Goal: Information Seeking & Learning: Learn about a topic

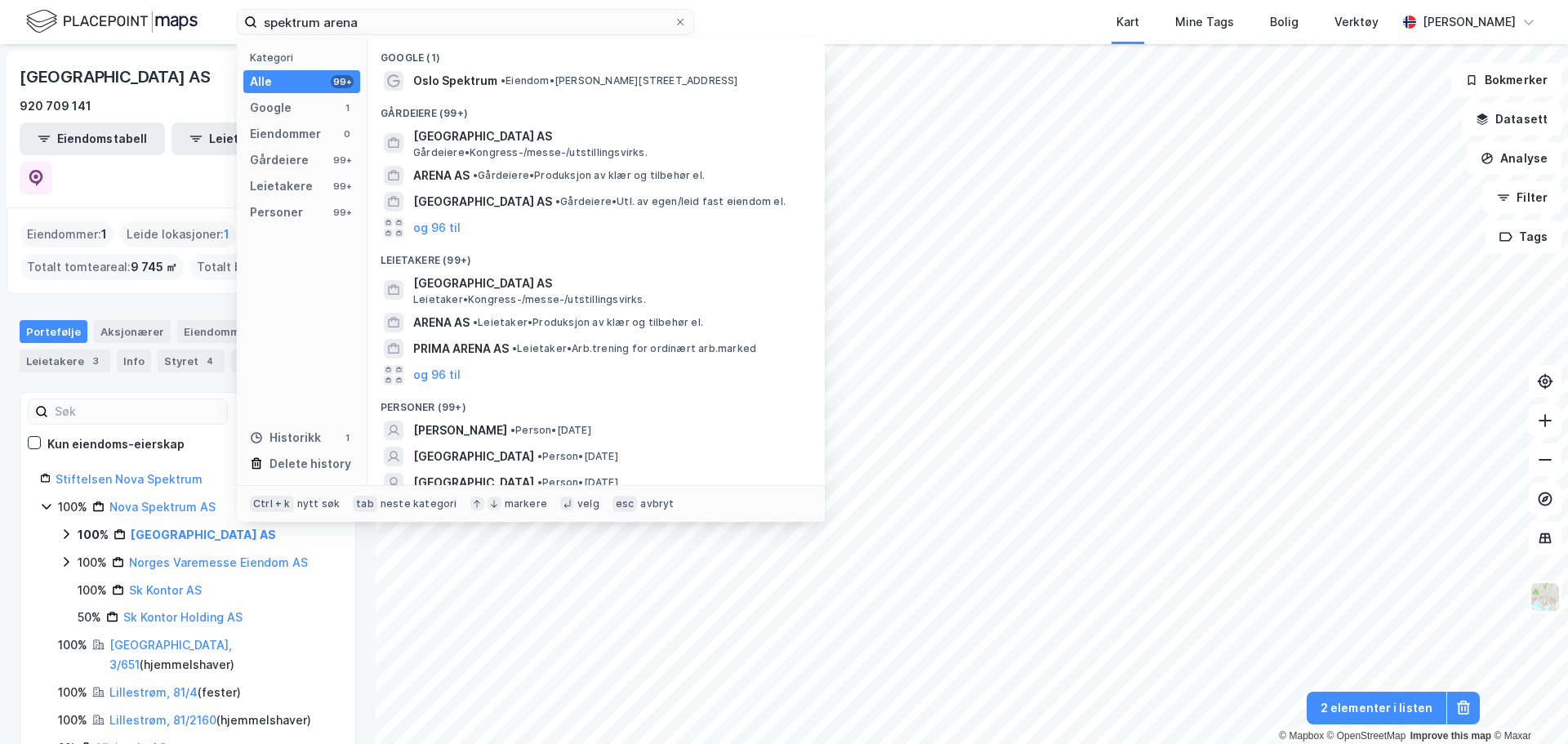
click at [100, 18] on div "spektrum arena Kategori Alle 99+ Google 1 Eiendommer 0 Gårdeiere 99+ Leietakere…" at bounding box center [784, 22] width 1568 height 44
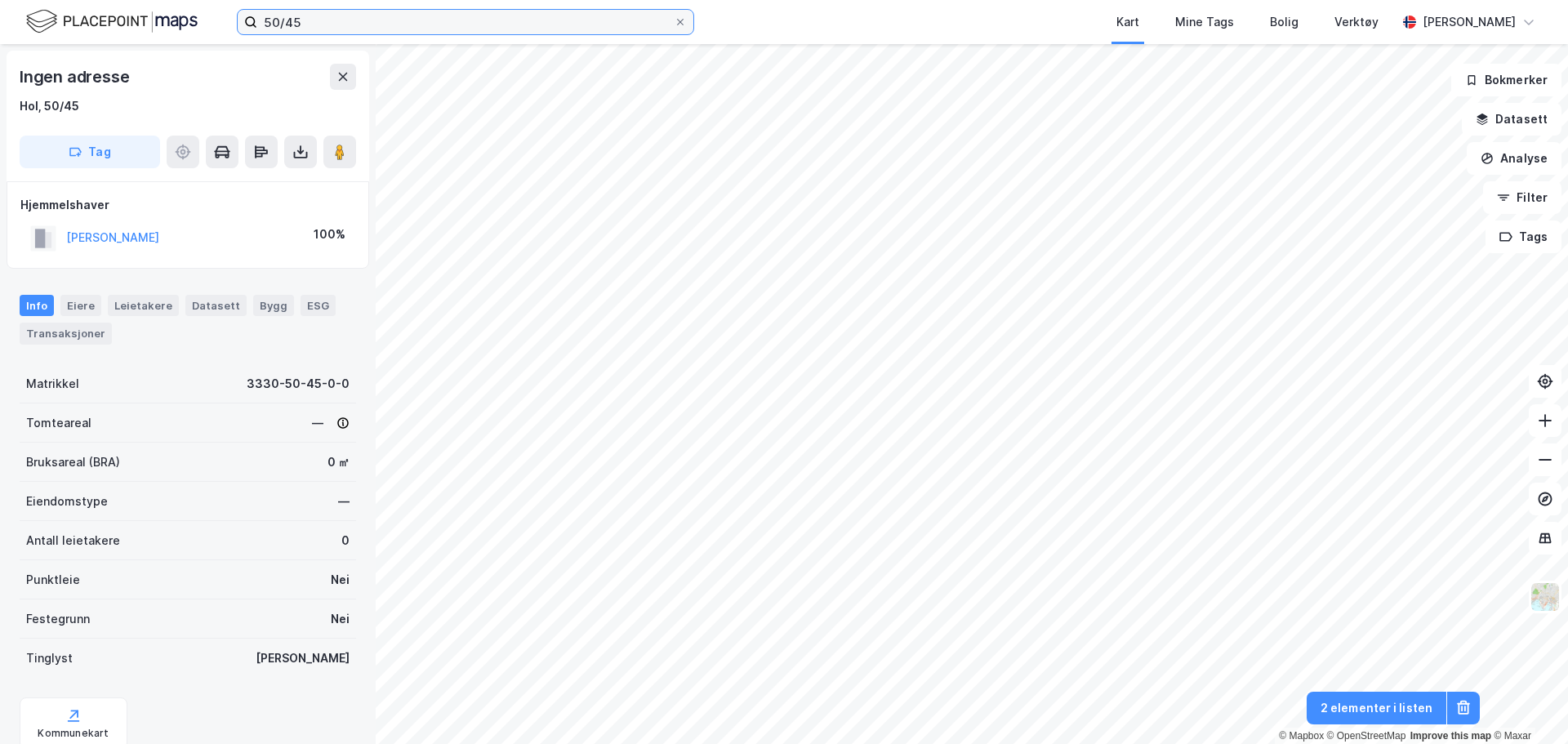
click at [374, 18] on input "50/45" at bounding box center [466, 22] width 417 height 25
type input "50/1, asker"
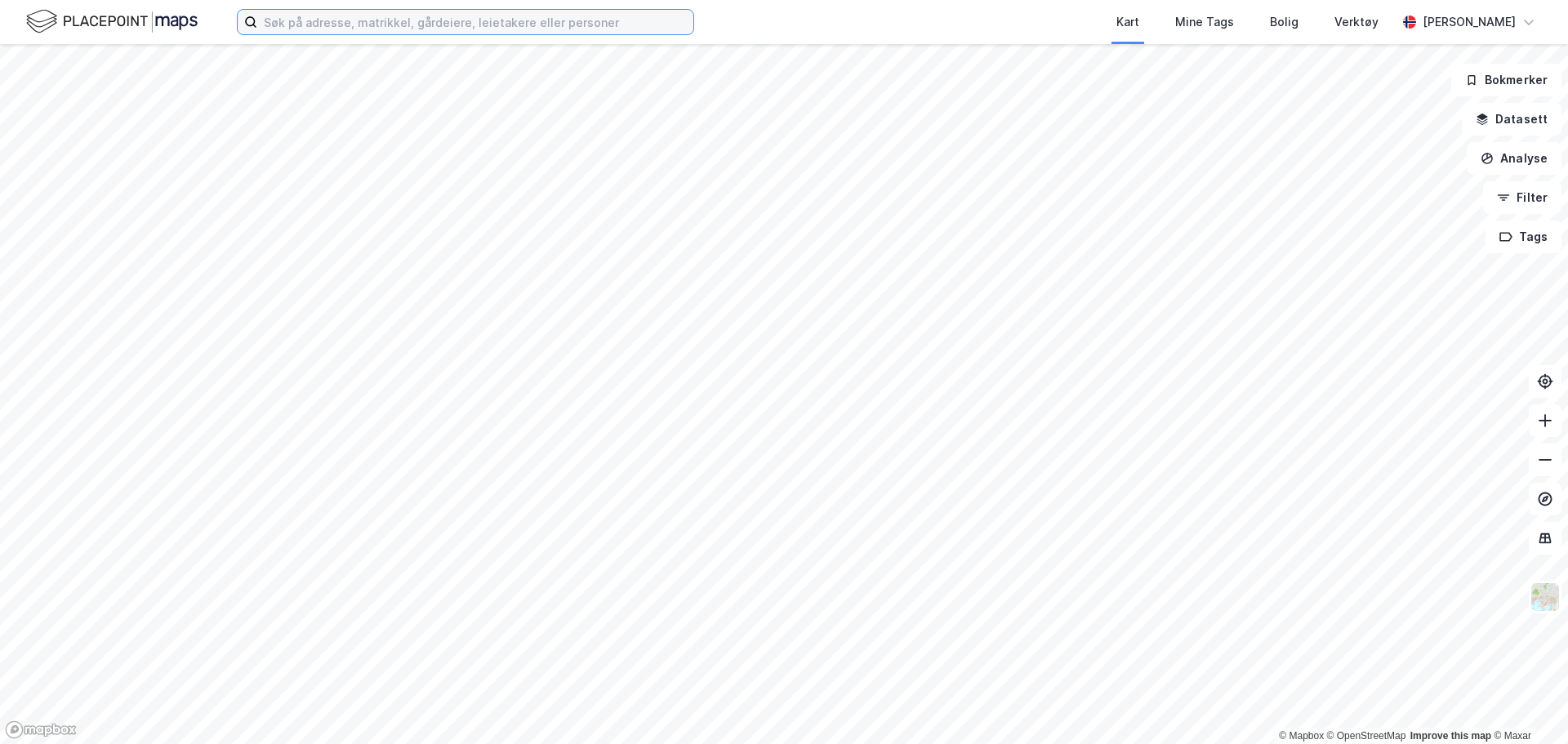
click at [429, 24] on input at bounding box center [475, 22] width 436 height 25
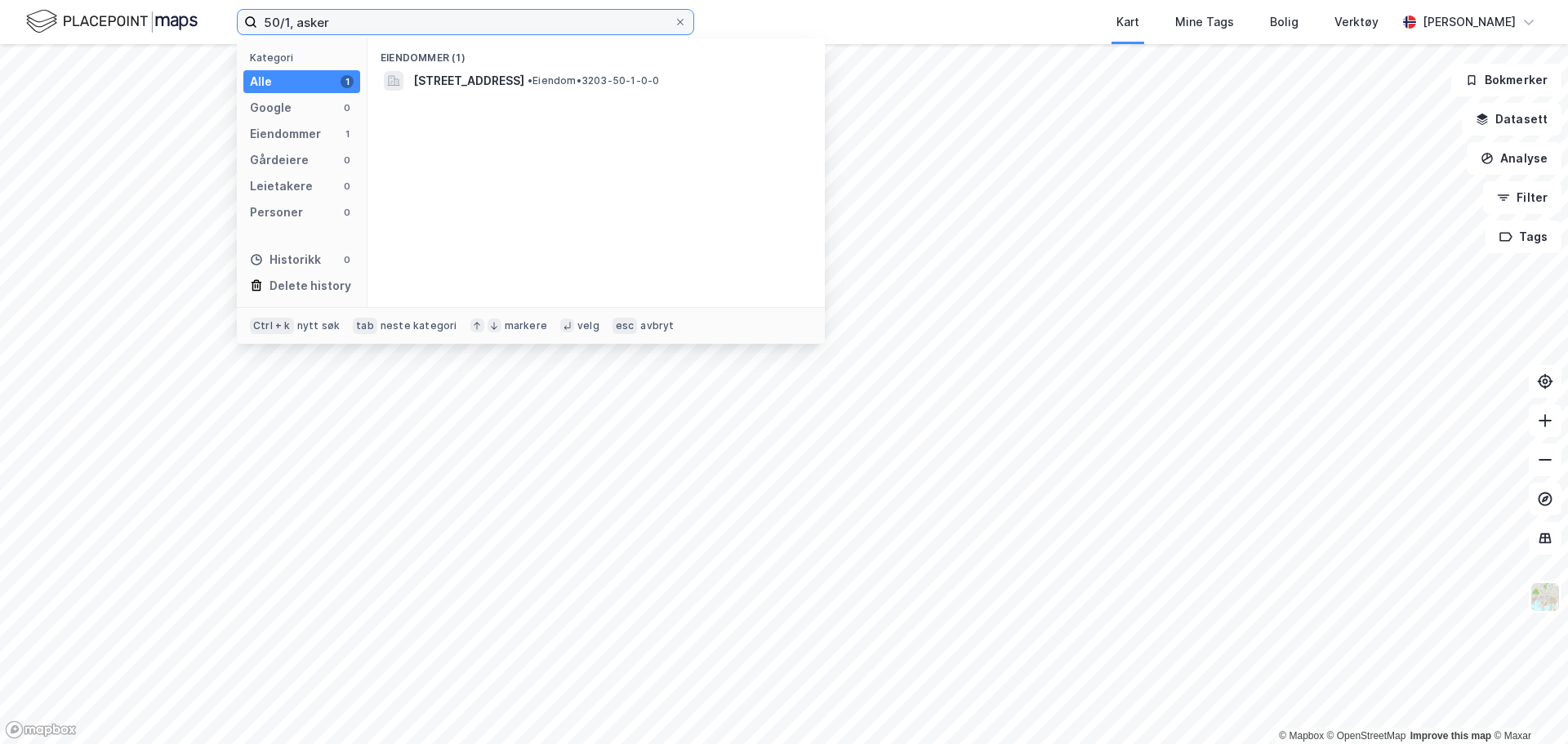
click at [287, 20] on input "50/1, asker" at bounding box center [466, 22] width 417 height 25
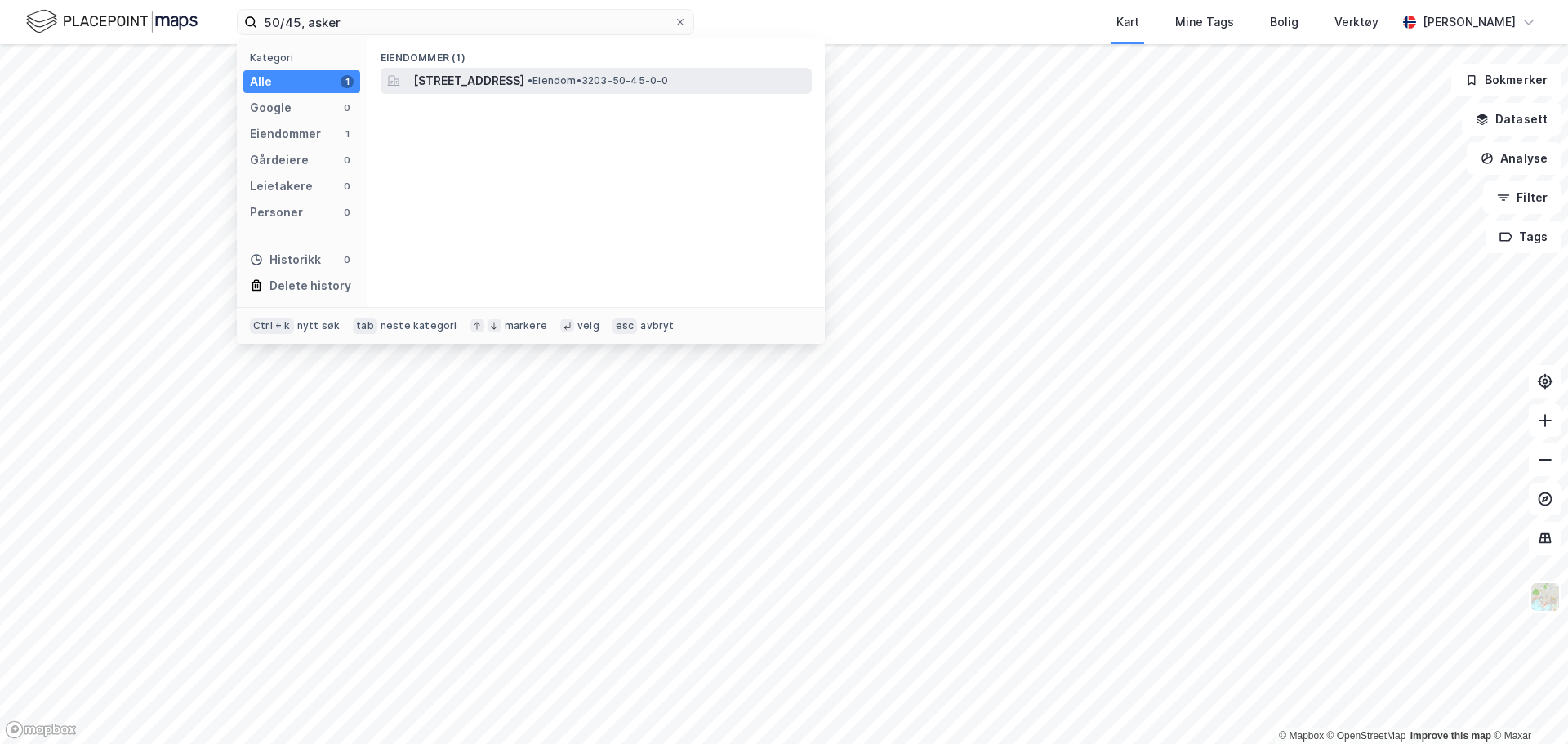
click at [490, 75] on span "[STREET_ADDRESS]" at bounding box center [468, 81] width 111 height 19
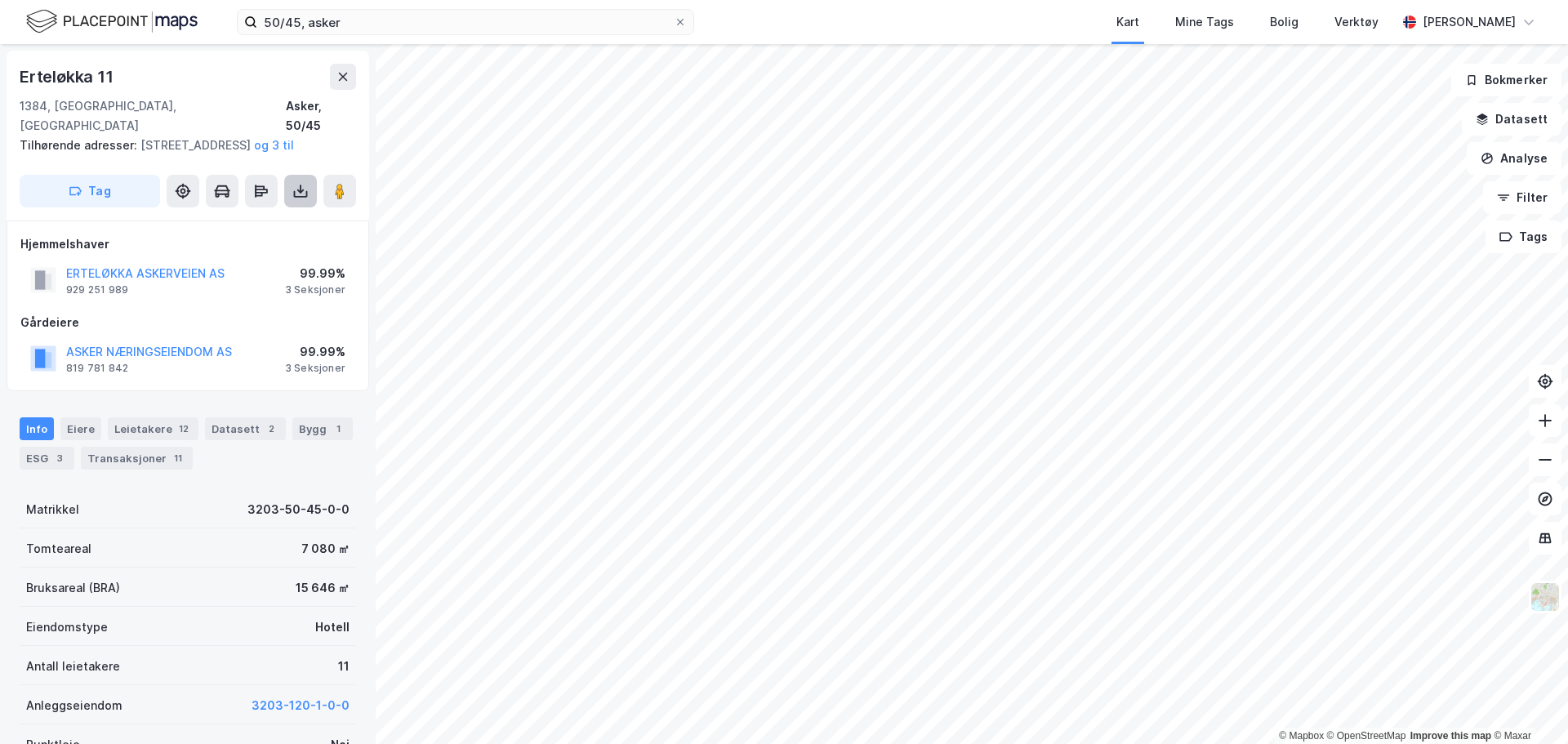
click at [300, 193] on icon at bounding box center [300, 191] width 17 height 17
click at [248, 227] on div "Last ned grunnbok" at bounding box center [220, 223] width 95 height 13
click at [306, 183] on icon at bounding box center [300, 191] width 17 height 17
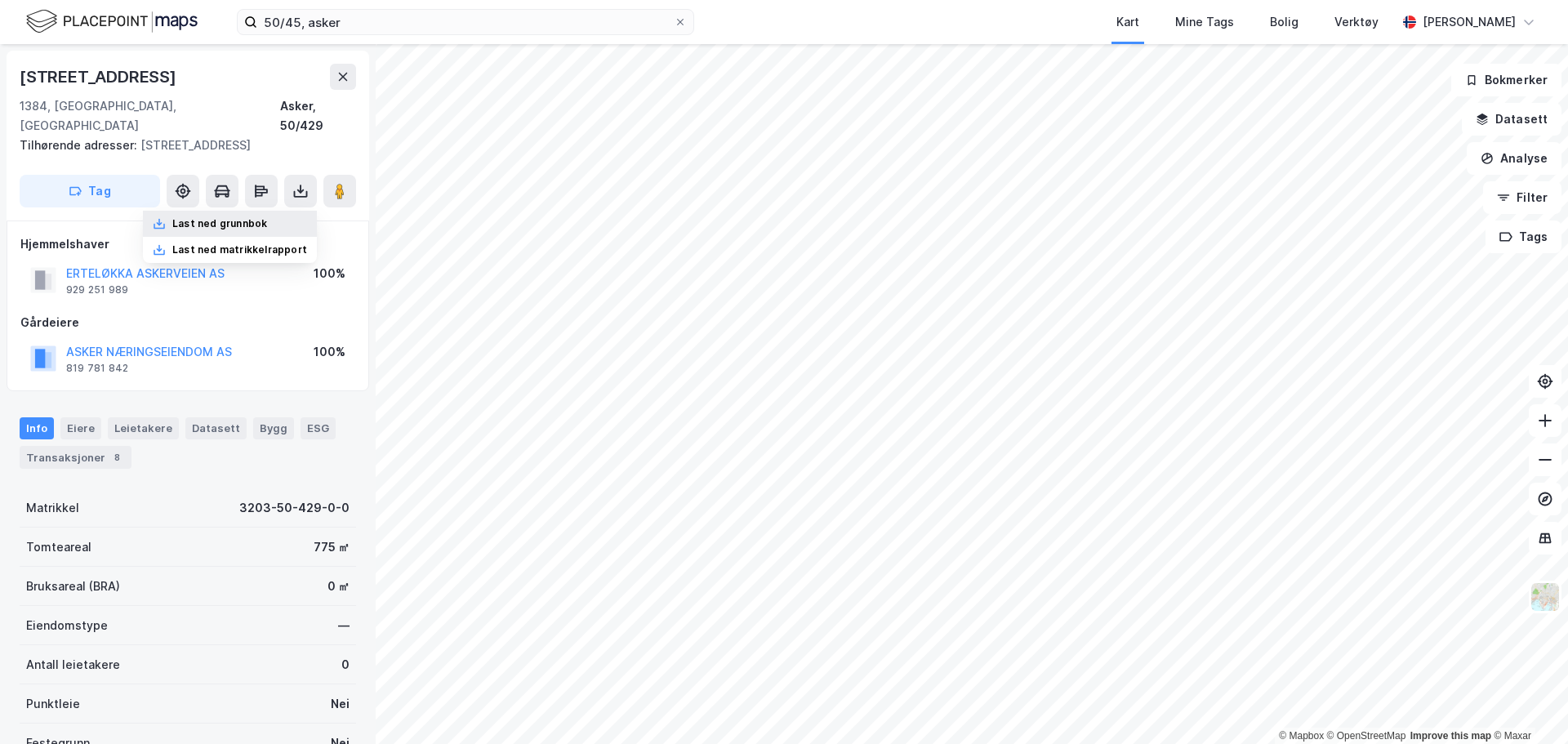
click at [284, 211] on div "Last ned grunnbok" at bounding box center [229, 224] width 174 height 26
click at [306, 183] on icon at bounding box center [300, 191] width 17 height 17
click at [291, 211] on div "Last ned grunnbok" at bounding box center [229, 224] width 174 height 26
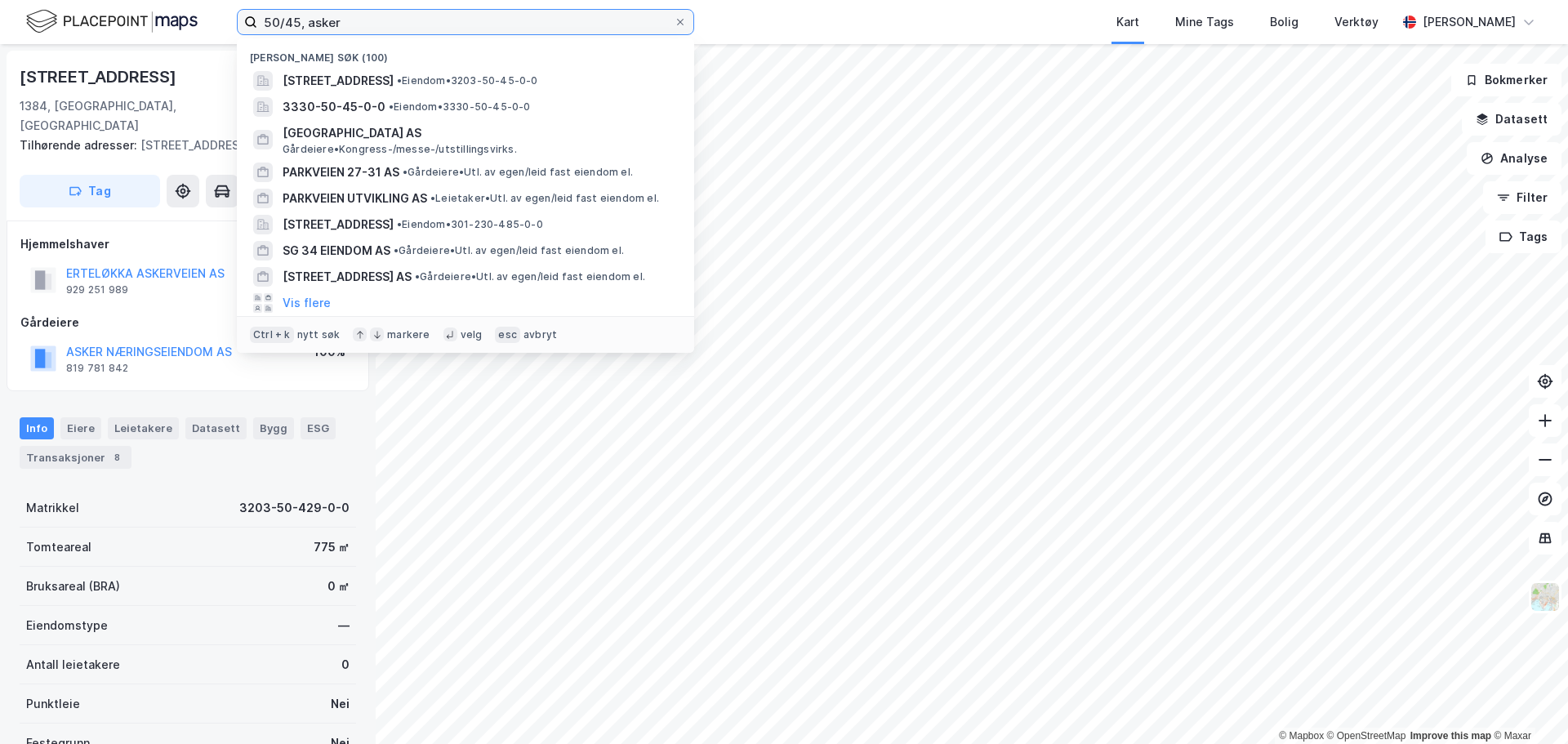
click at [358, 21] on input "50/45, asker" at bounding box center [466, 22] width 417 height 25
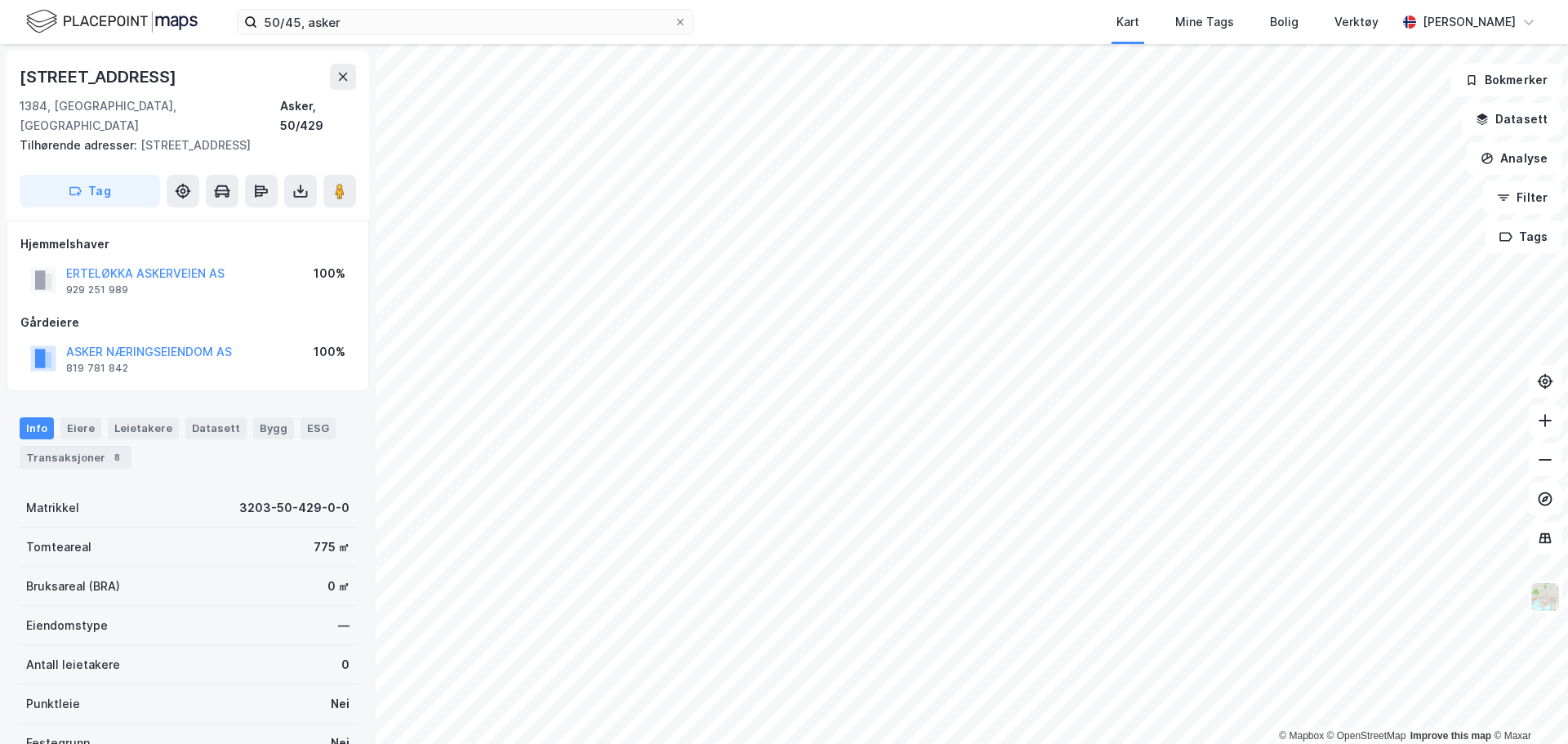
click at [191, 57] on div "[STREET_ADDRESS], Asker, Akershus Asker, 50/429 Tilhørende adresser: [STREET_AD…" at bounding box center [187, 136] width 362 height 170
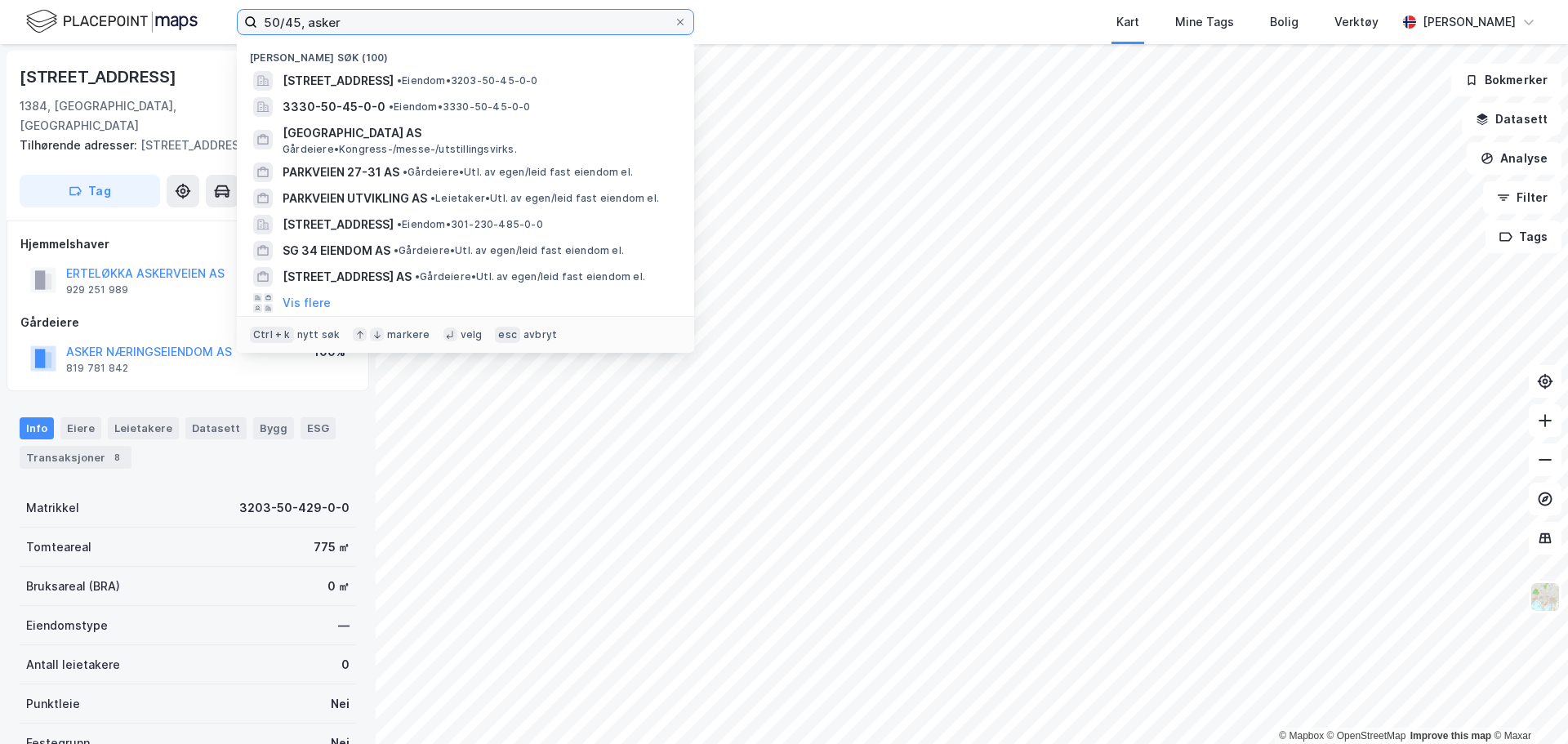
click at [295, 18] on input "50/45, asker" at bounding box center [466, 22] width 417 height 25
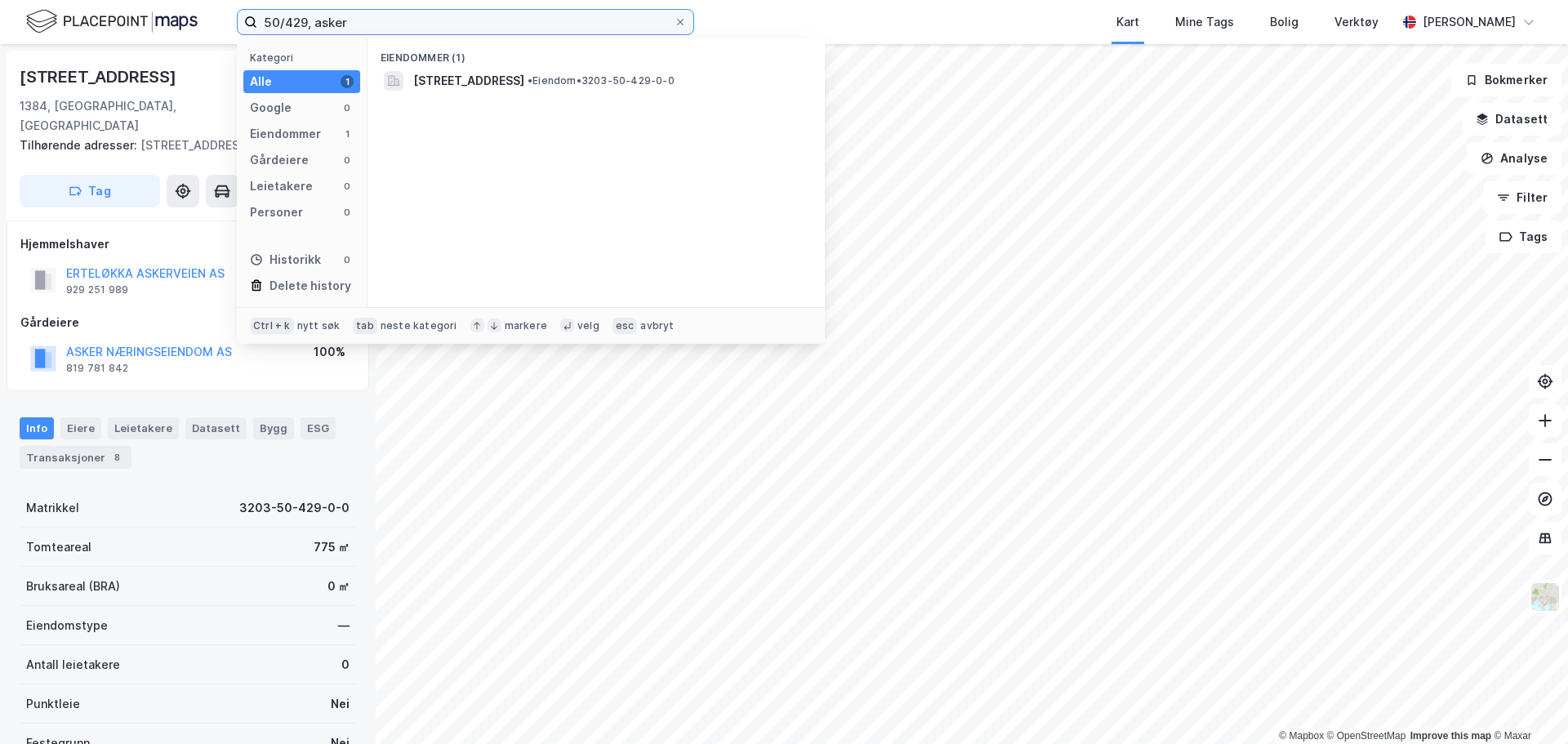
drag, startPoint x: 363, startPoint y: 25, endPoint x: 309, endPoint y: 29, distance: 54.1
click at [309, 29] on input "50/429, asker" at bounding box center [466, 22] width 417 height 25
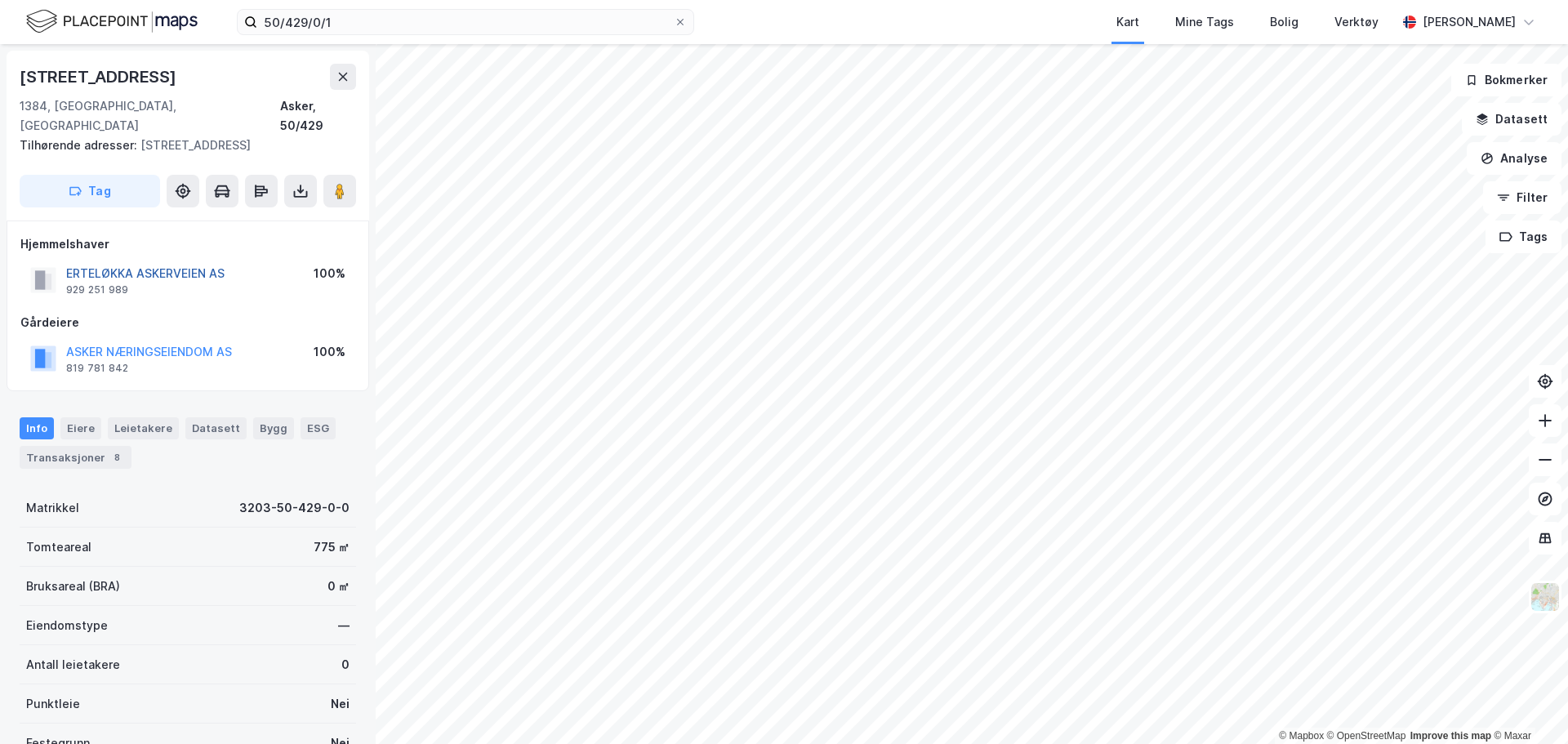
click at [0, 0] on button "ERTELØKKA ASKERVEIEN AS" at bounding box center [0, 0] width 0 height 0
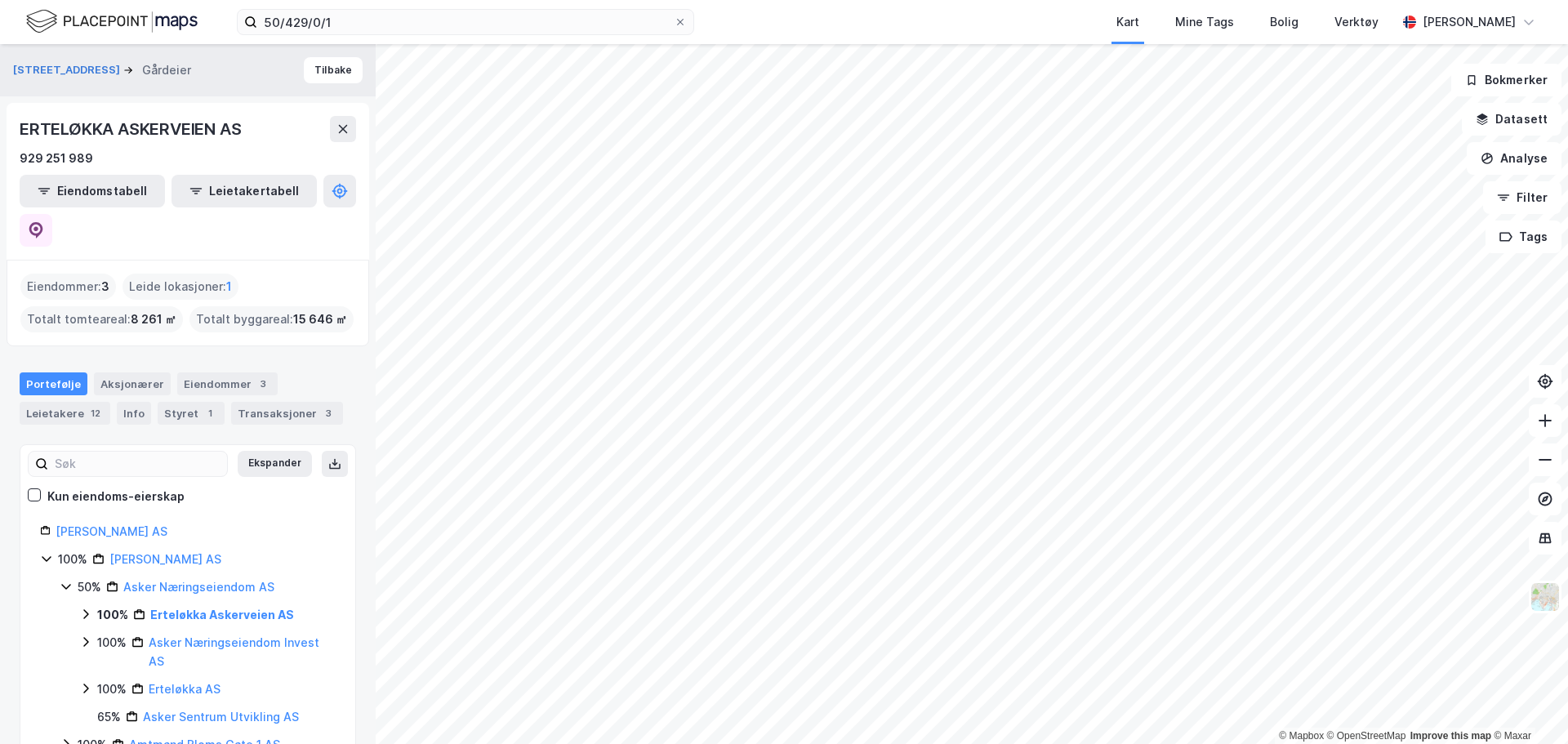
scroll to position [81, 0]
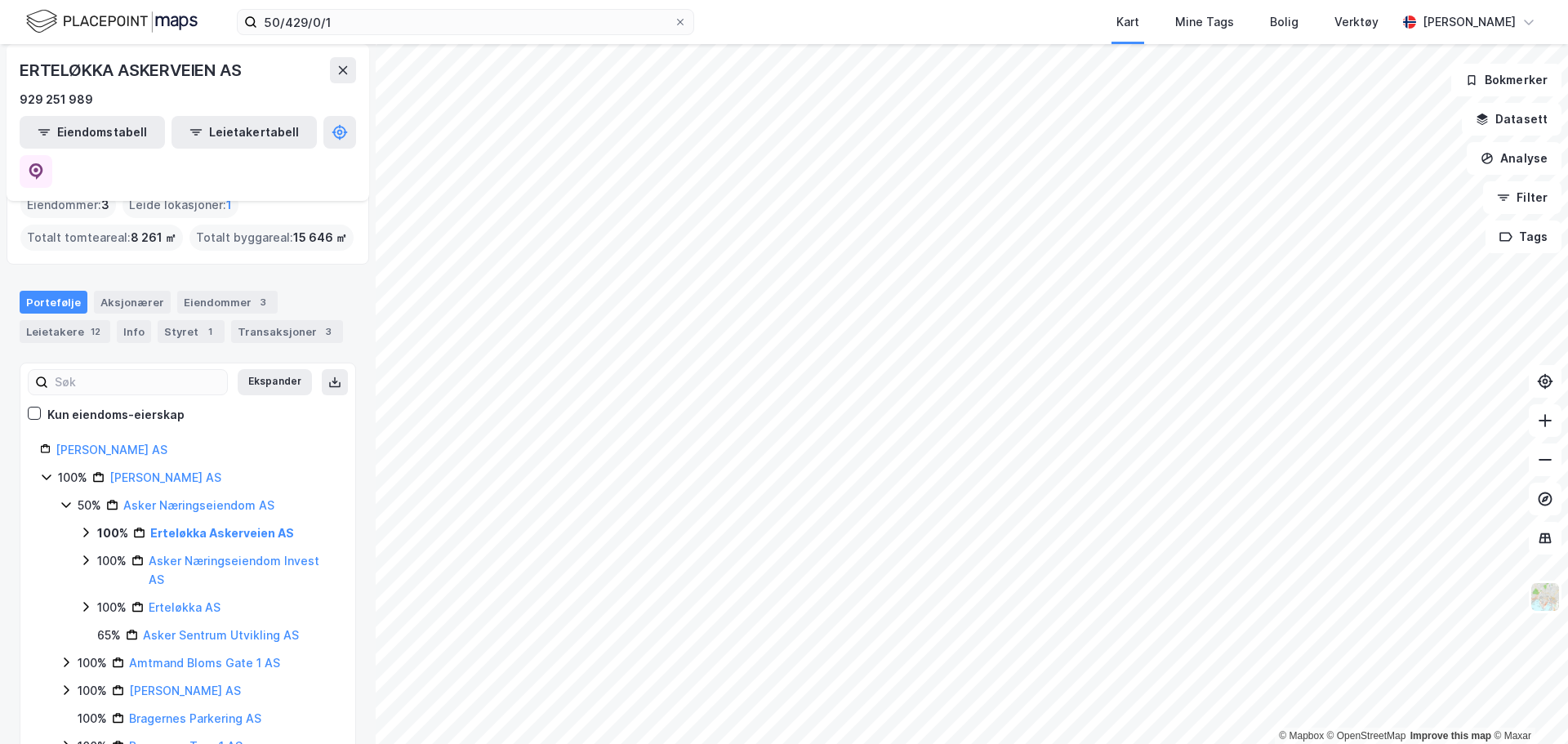
click at [87, 528] on icon at bounding box center [86, 532] width 5 height 10
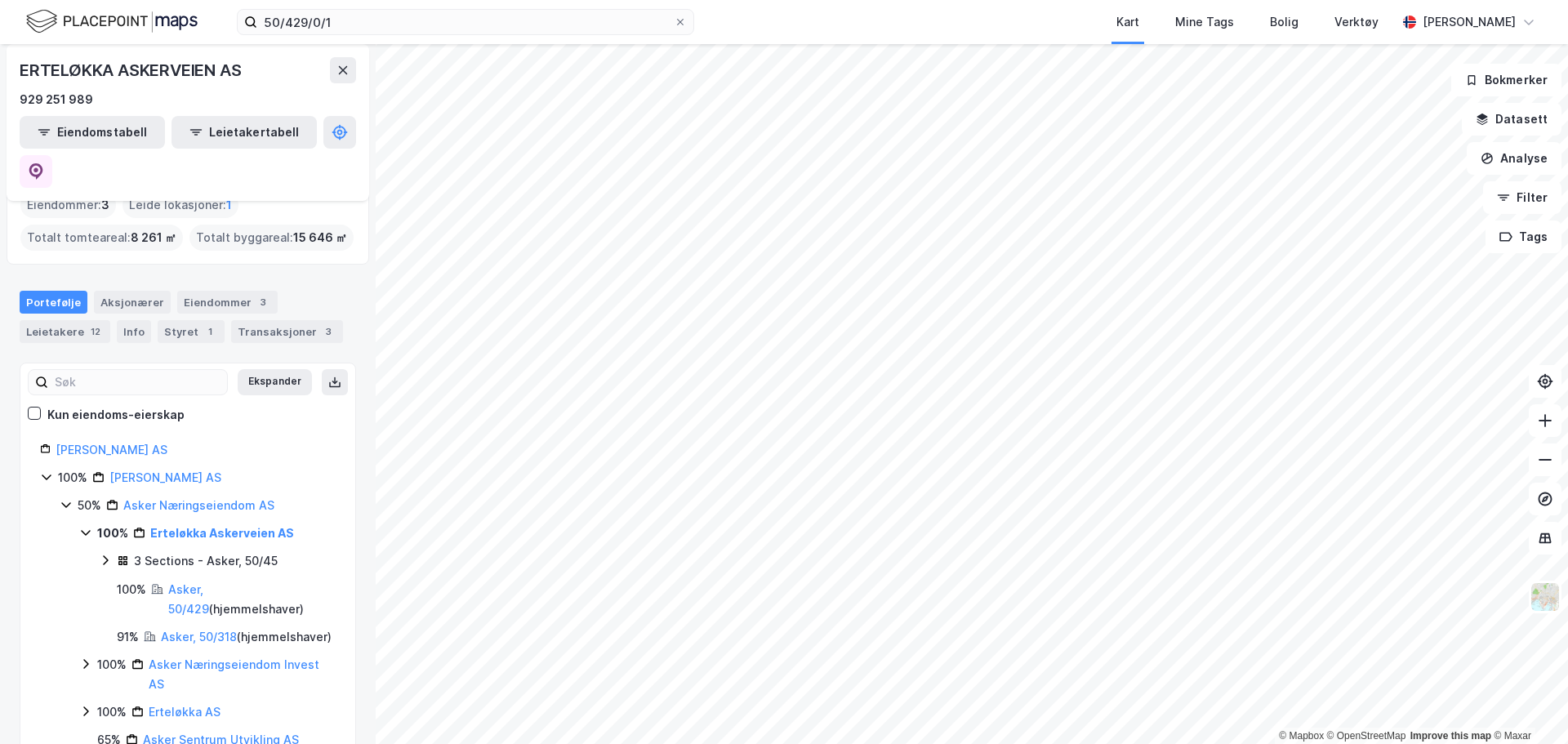
scroll to position [164, 0]
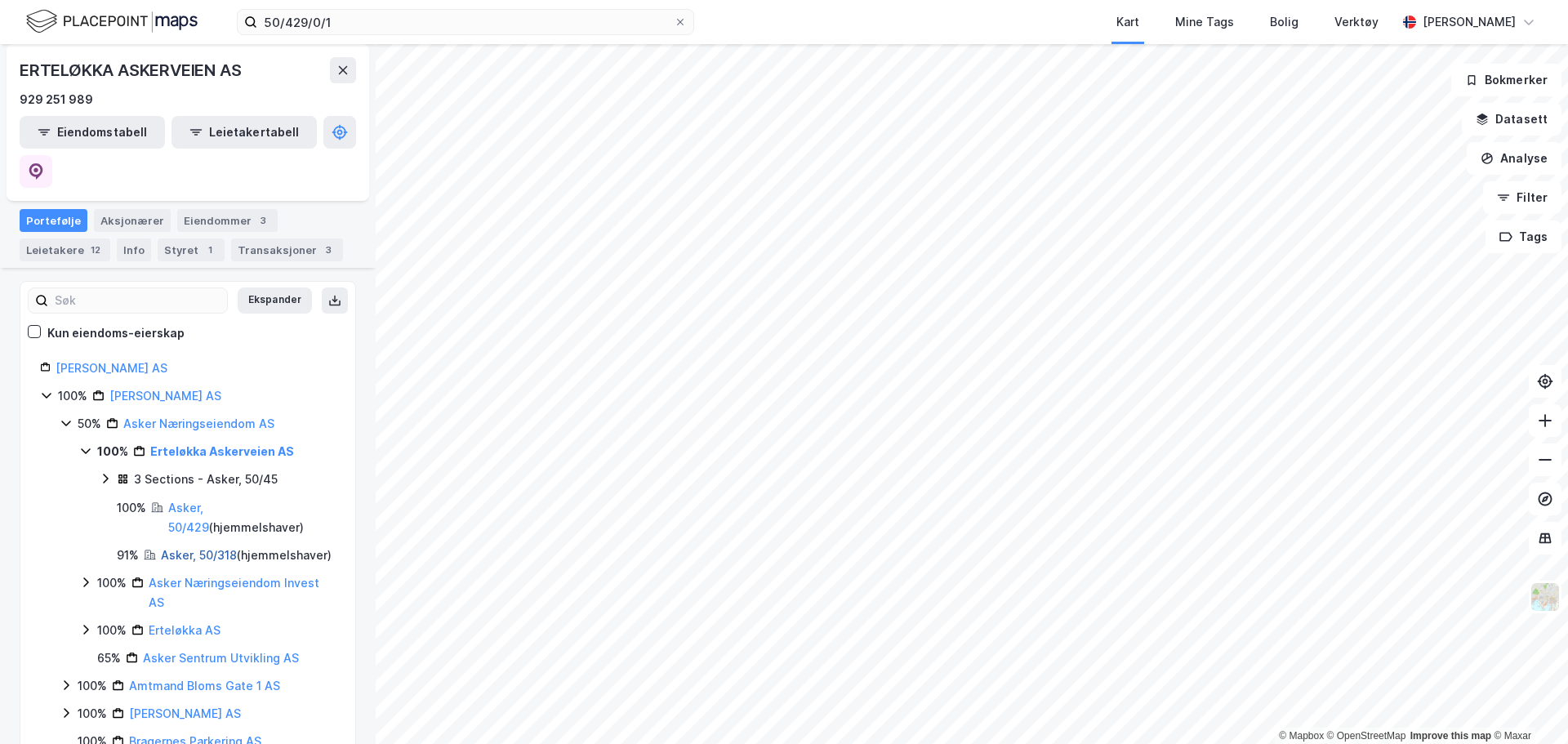
click at [212, 548] on link "Asker, 50/318" at bounding box center [199, 555] width 76 height 14
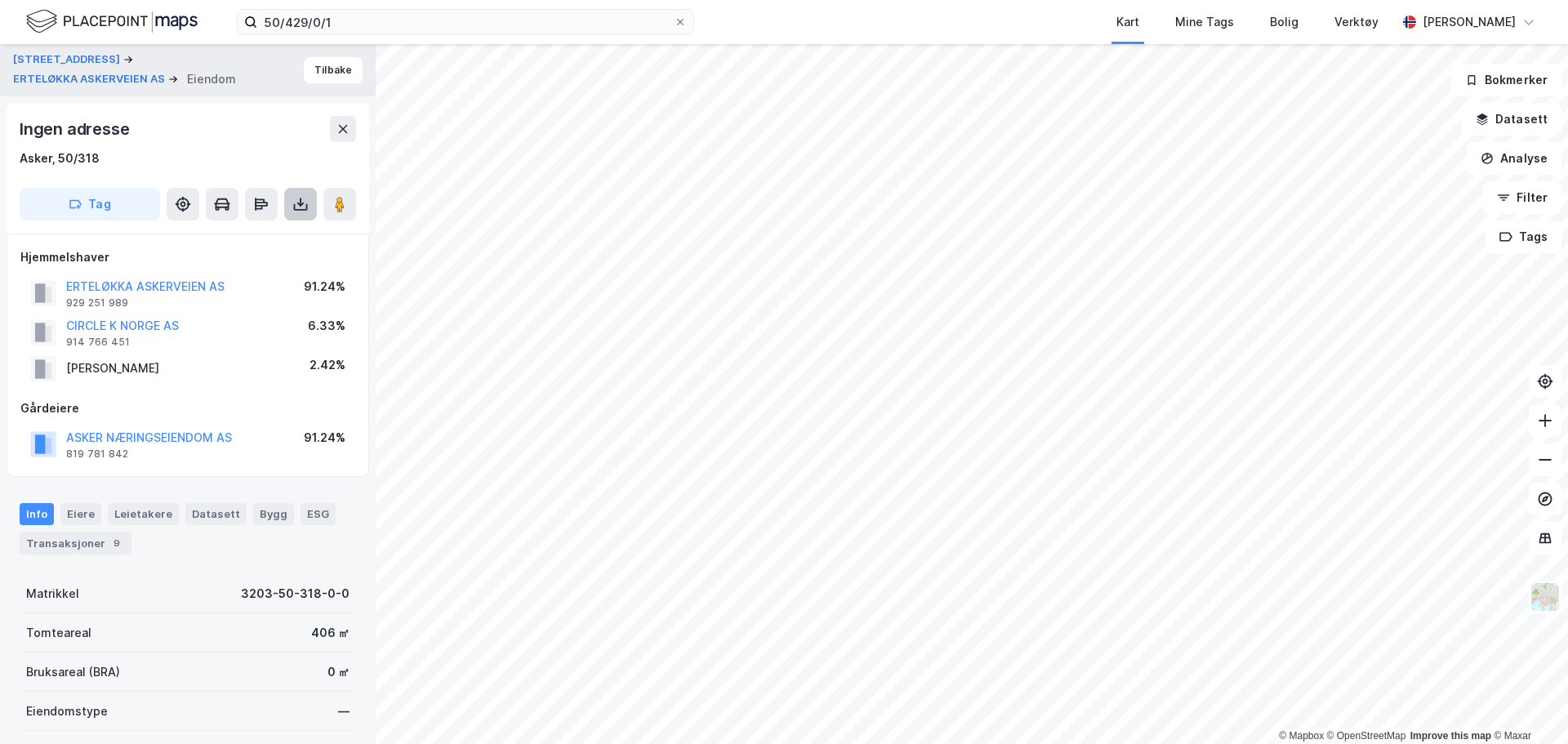
click at [306, 203] on icon at bounding box center [300, 204] width 17 height 17
click at [285, 234] on div "Last ned grunnbok" at bounding box center [229, 237] width 174 height 26
drag, startPoint x: 406, startPoint y: 35, endPoint x: 321, endPoint y: 32, distance: 85.1
click at [321, 32] on div "50/429/0/1 Kart Mine Tags Bolig Verktøy [PERSON_NAME]" at bounding box center [784, 22] width 1568 height 44
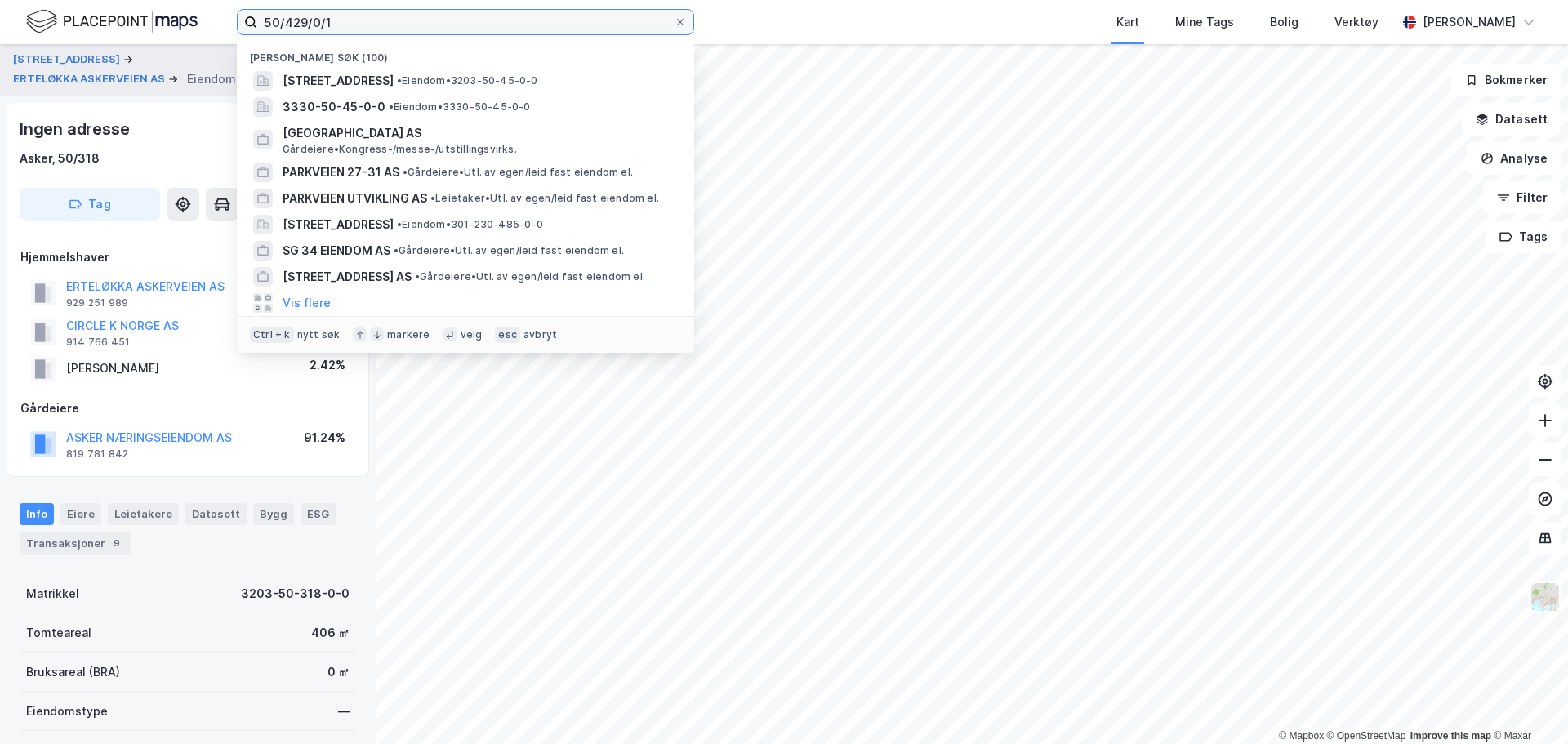
drag, startPoint x: 355, startPoint y: 25, endPoint x: 110, endPoint y: -11, distance: 247.6
click at [110, 0] on html "50/429/0/1 Nylige søk (100) Erteløkka 11, 1384, [GEOGRAPHIC_DATA], [GEOGRAPHIC_…" at bounding box center [784, 372] width 1568 height 744
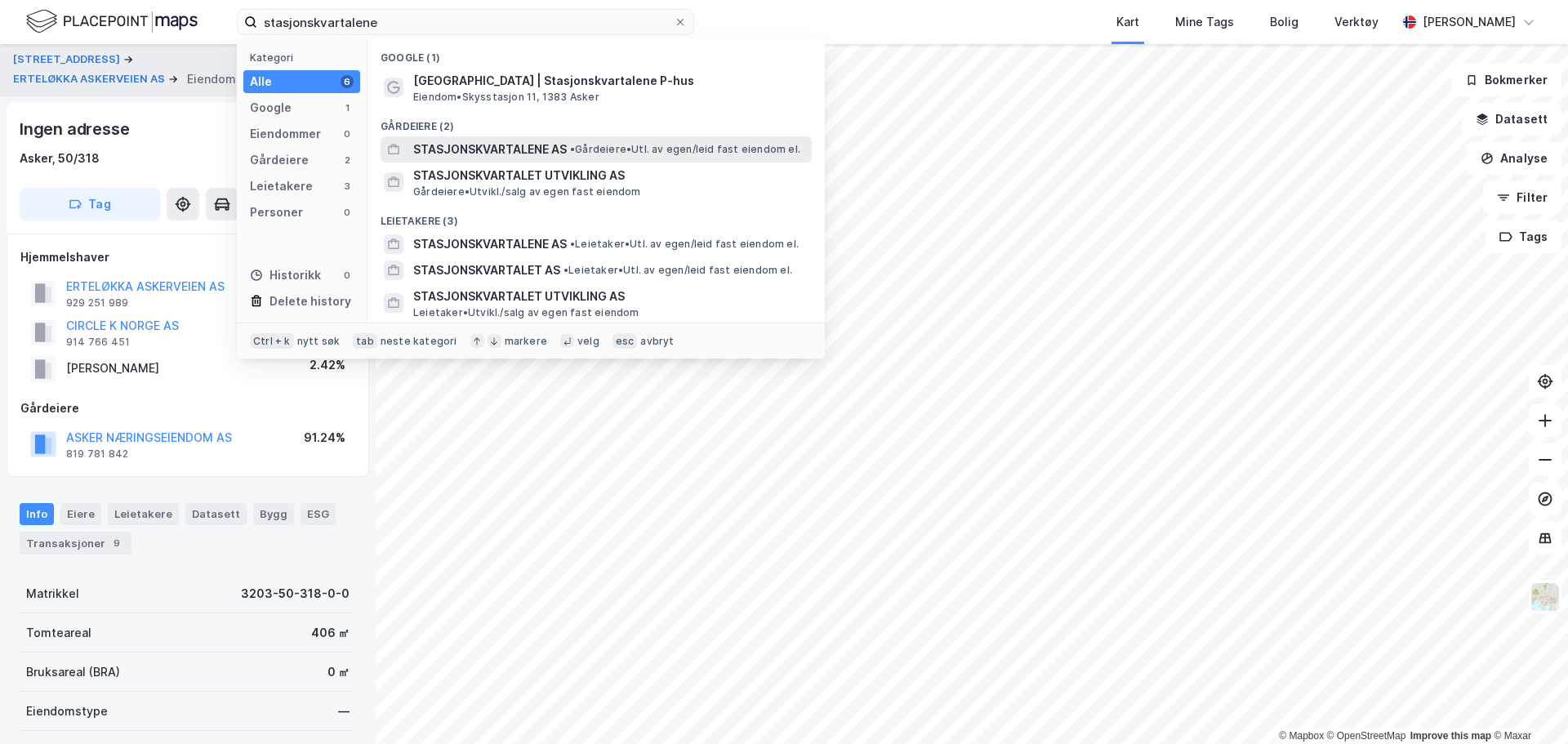
click at [556, 151] on span "STASJONSKVARTALENE AS" at bounding box center [489, 149] width 153 height 19
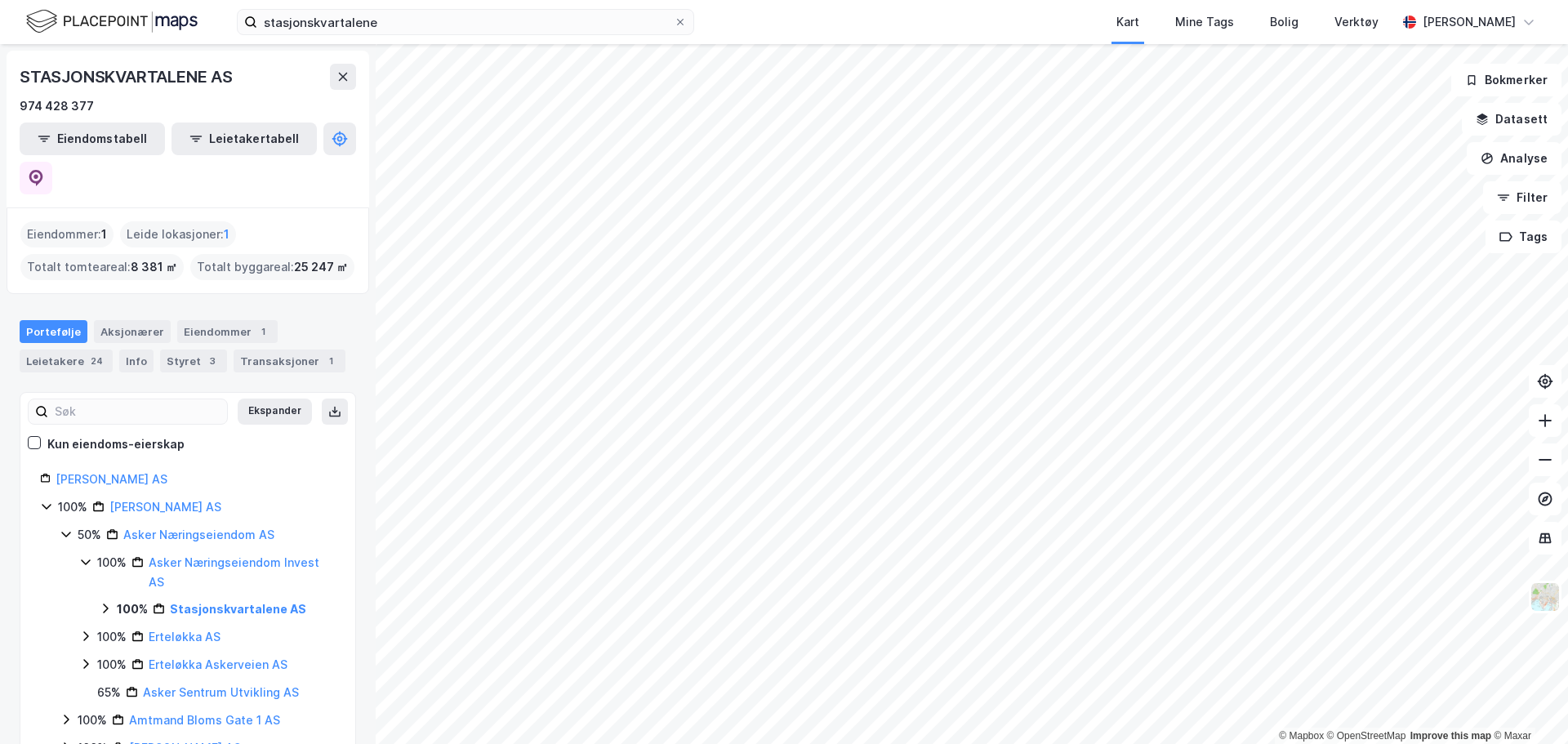
click at [108, 601] on icon at bounding box center [105, 607] width 13 height 13
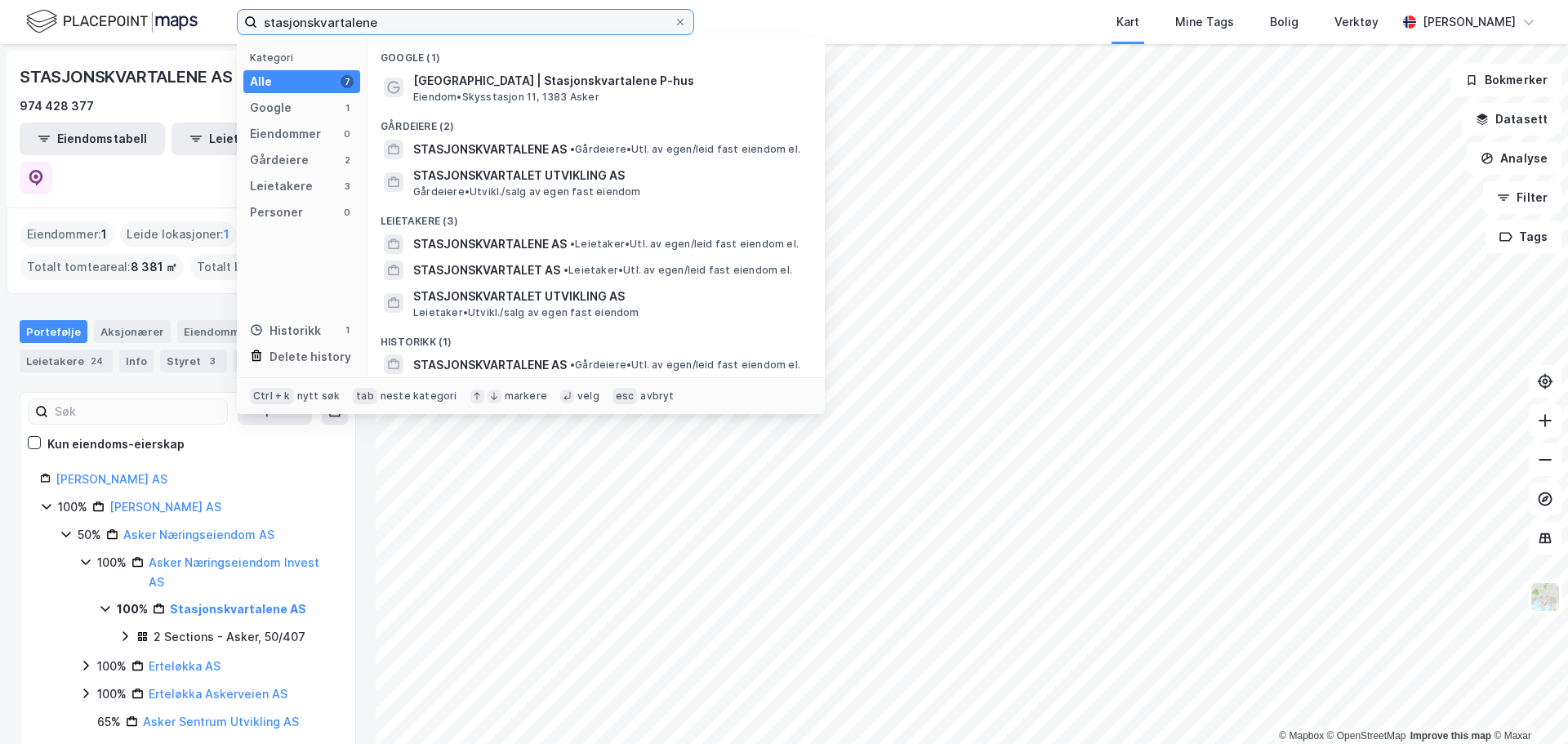
click at [446, 27] on input "stasjonskvartalene" at bounding box center [466, 22] width 417 height 25
drag, startPoint x: 436, startPoint y: 19, endPoint x: 175, endPoint y: 11, distance: 261.1
click at [175, 11] on div "stasjonskvartalene Kategori Alle 7 Google 1 Eiendommer 0 Gårdeiere 2 Leietakere…" at bounding box center [784, 22] width 1568 height 44
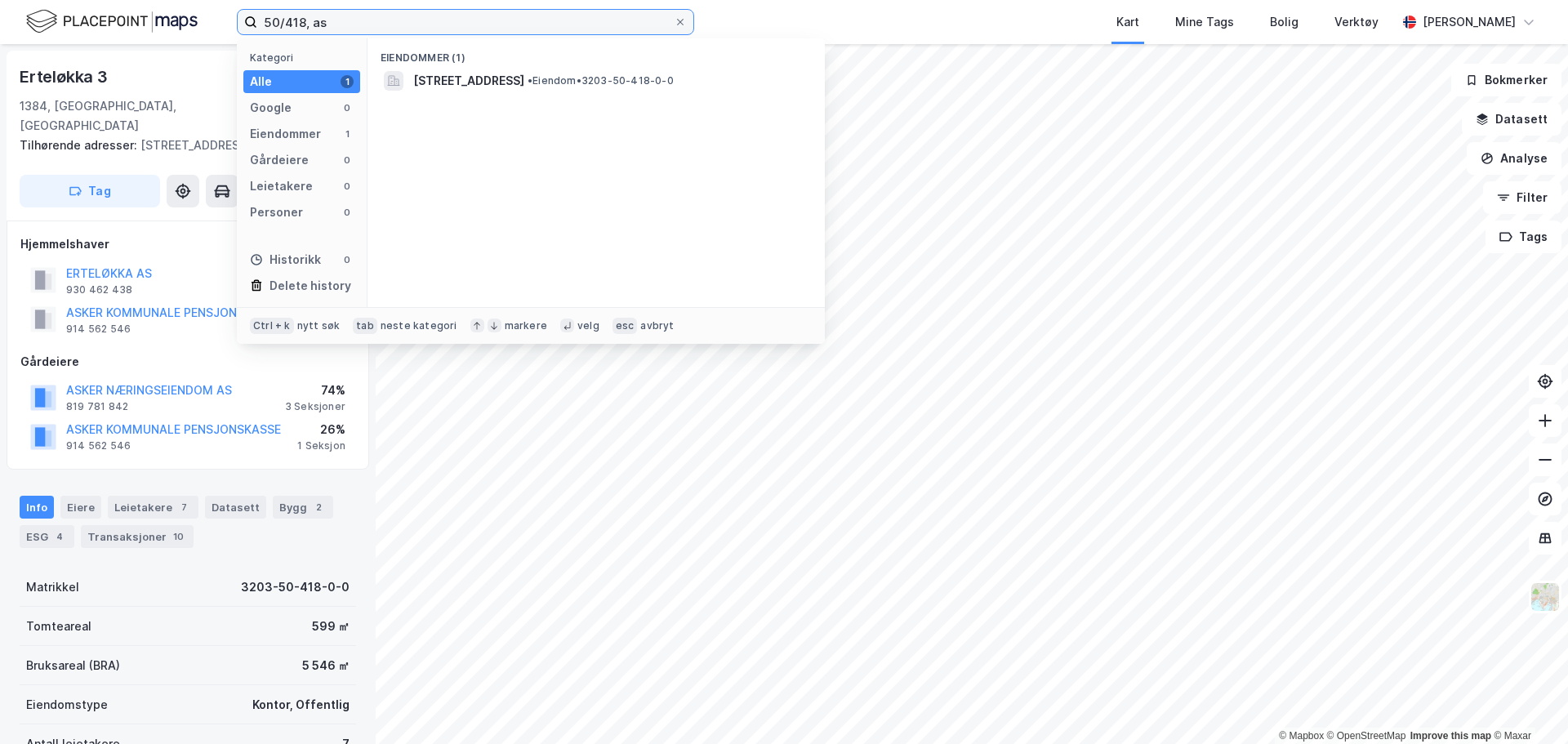
click at [292, 18] on input "50/418, as" at bounding box center [466, 22] width 417 height 25
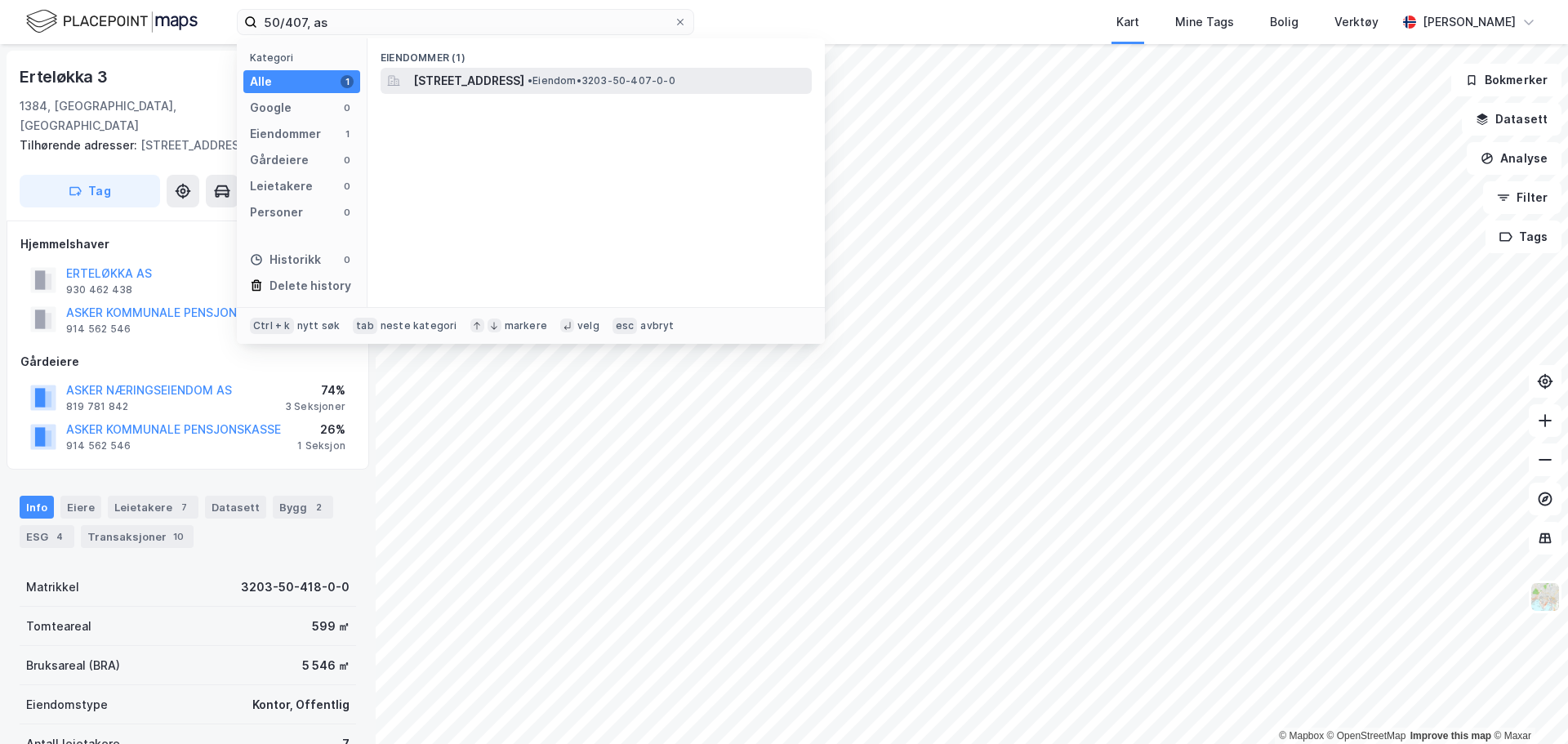
click at [483, 73] on span "[STREET_ADDRESS]" at bounding box center [468, 81] width 111 height 19
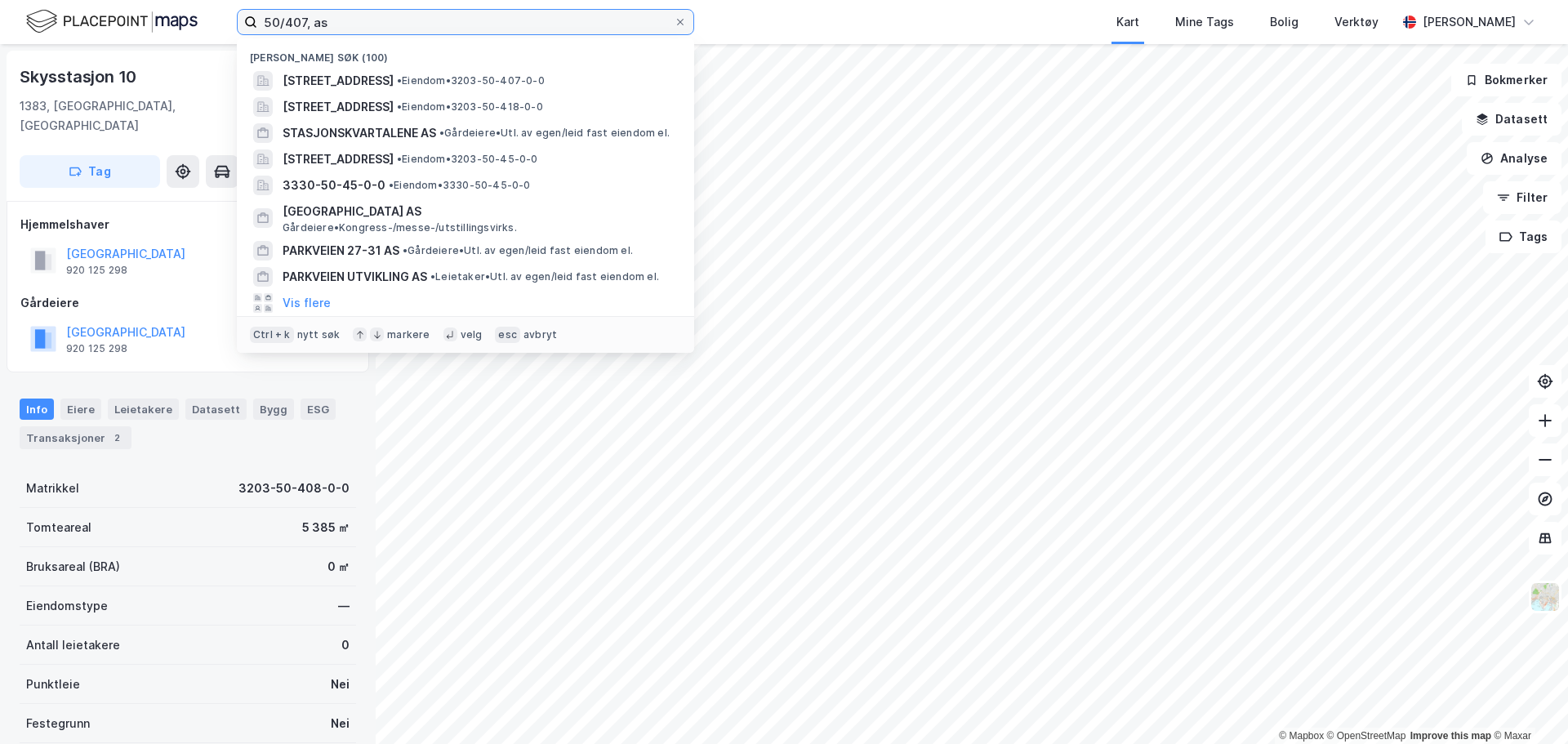
drag, startPoint x: 335, startPoint y: 16, endPoint x: 187, endPoint y: -7, distance: 149.8
click at [187, 0] on html "50/407, as Nylige søk (100) [STREET_ADDRESS] • Eiendom • 3203-50-407-0-0 Ertelø…" at bounding box center [784, 372] width 1568 height 744
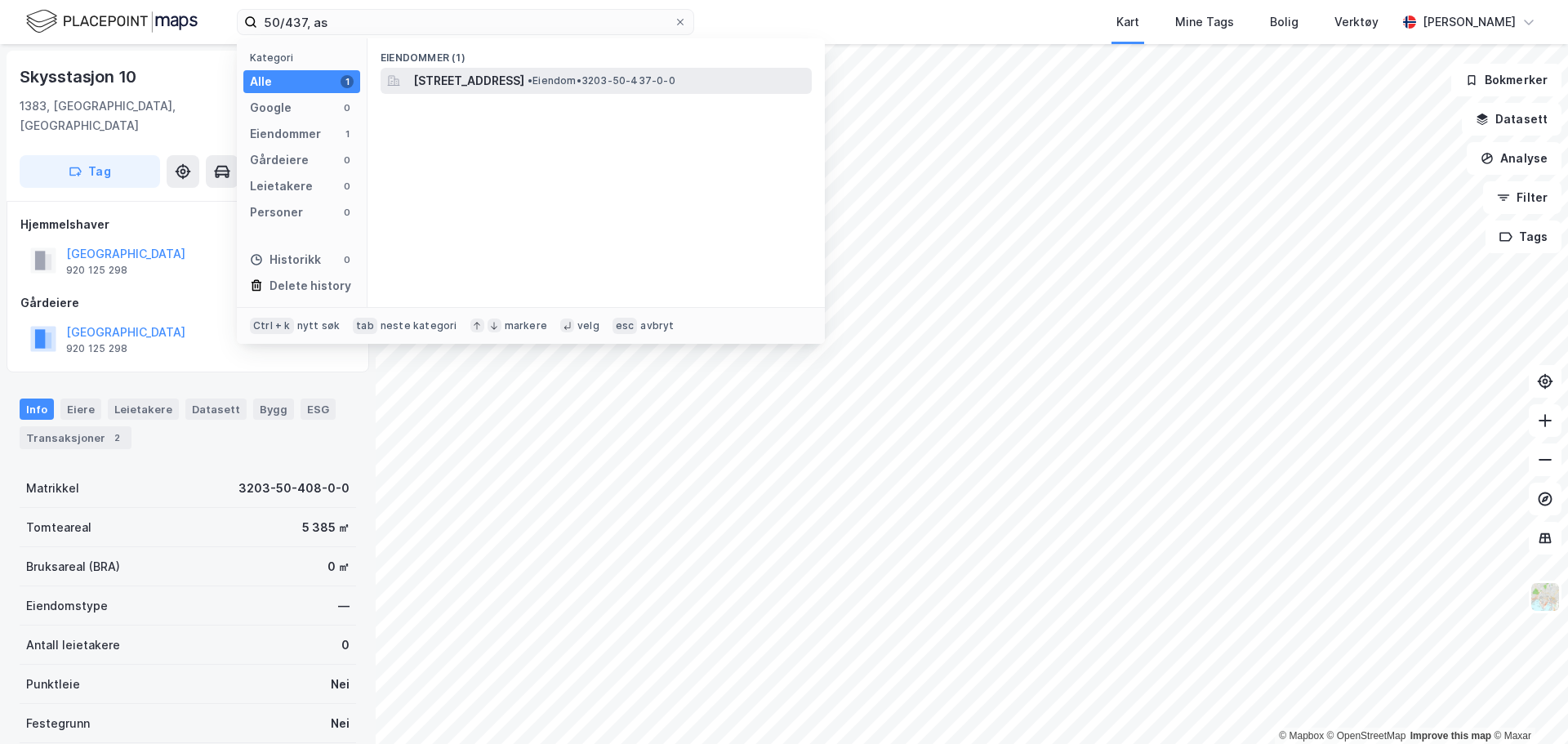
click at [470, 87] on span "[STREET_ADDRESS]" at bounding box center [468, 81] width 111 height 19
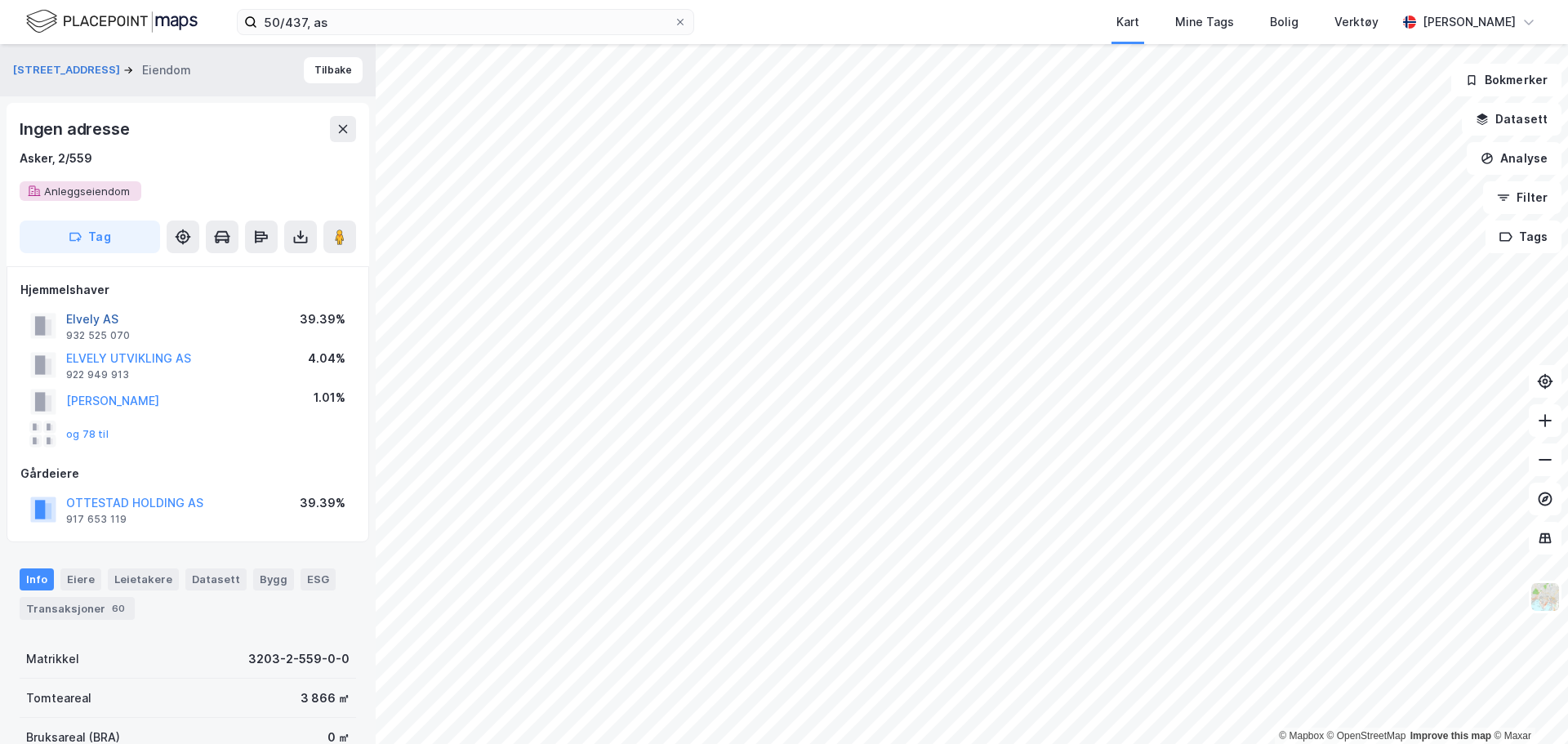
click at [0, 0] on button "Elvely AS" at bounding box center [0, 0] width 0 height 0
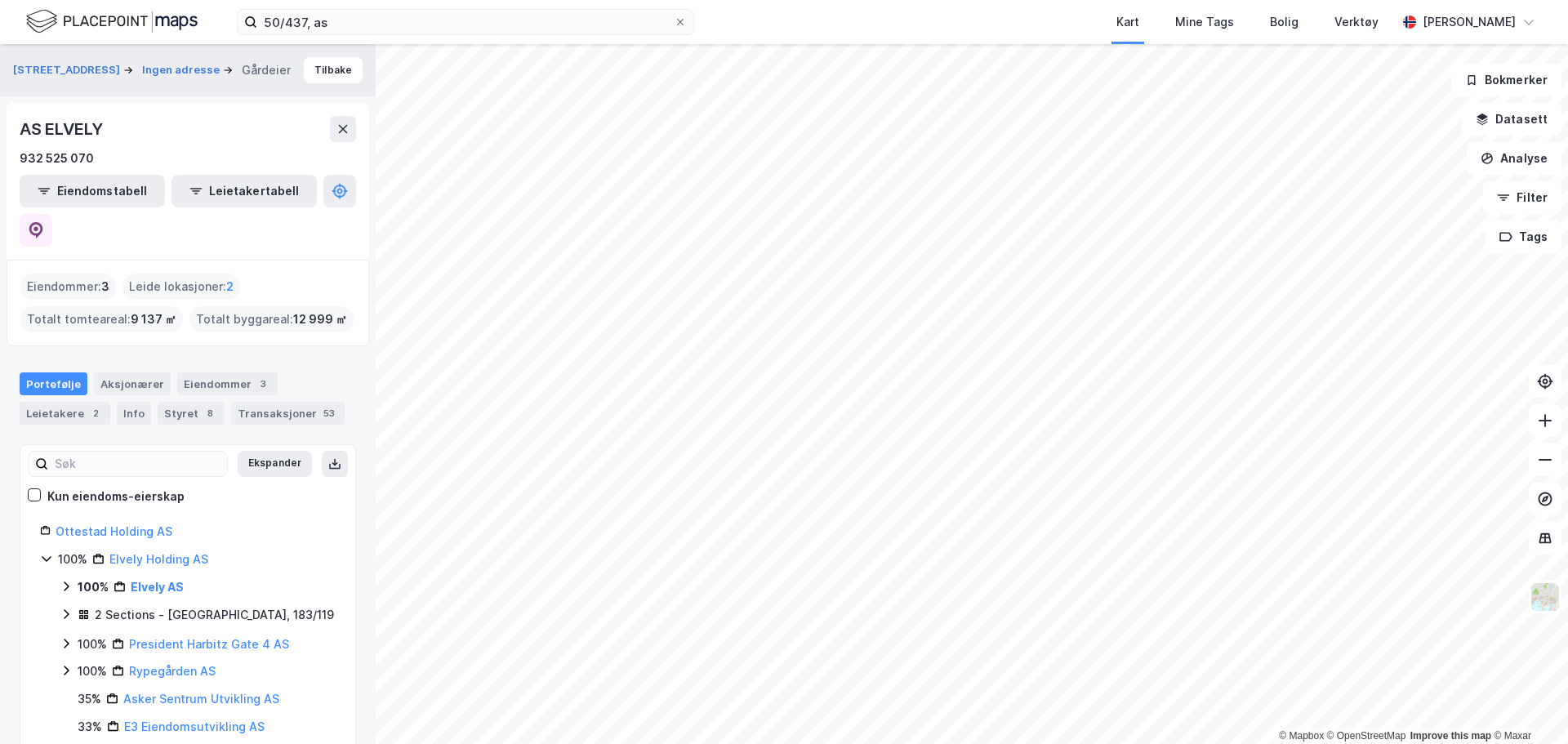
click at [67, 579] on icon at bounding box center [66, 586] width 13 height 13
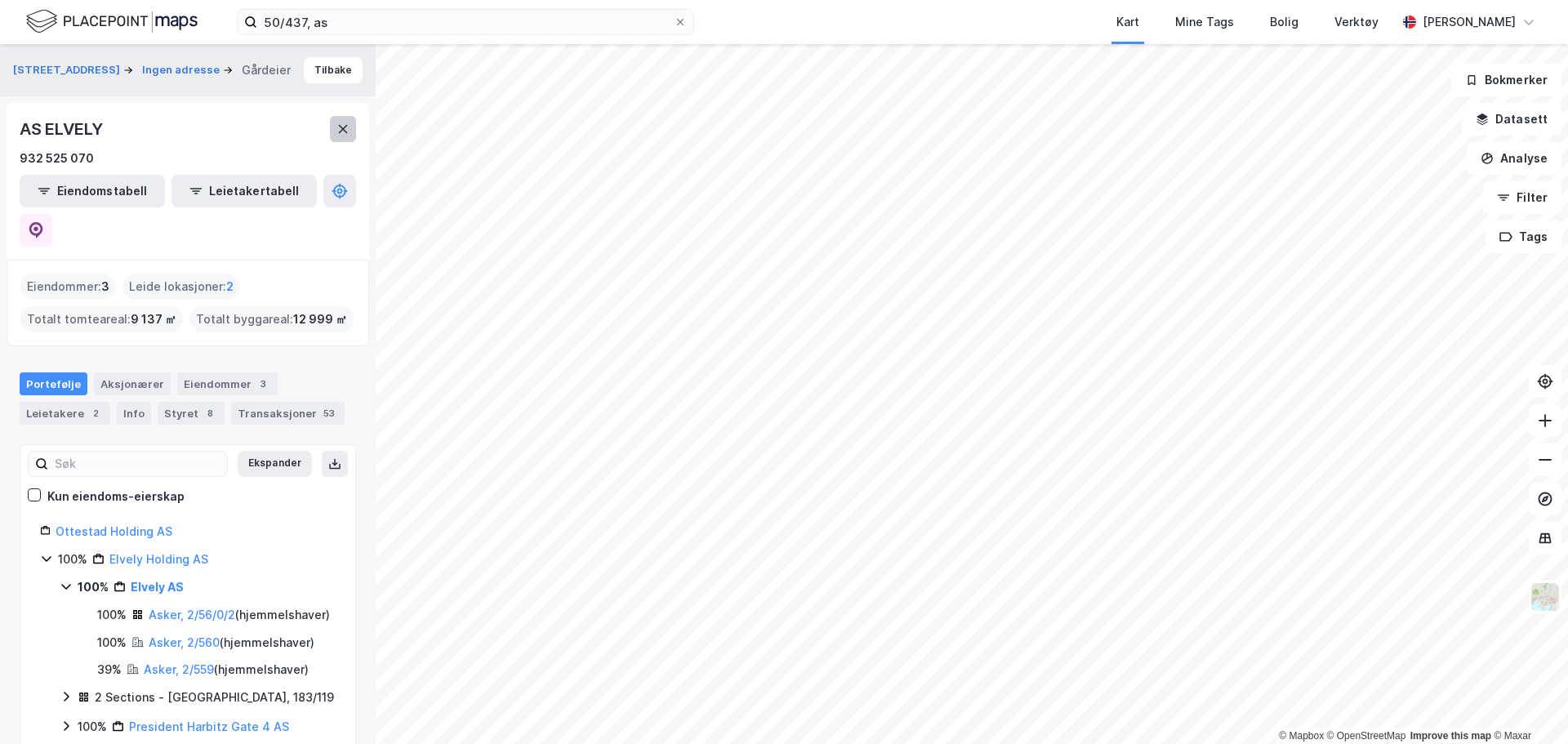
click at [346, 119] on button at bounding box center [343, 129] width 26 height 26
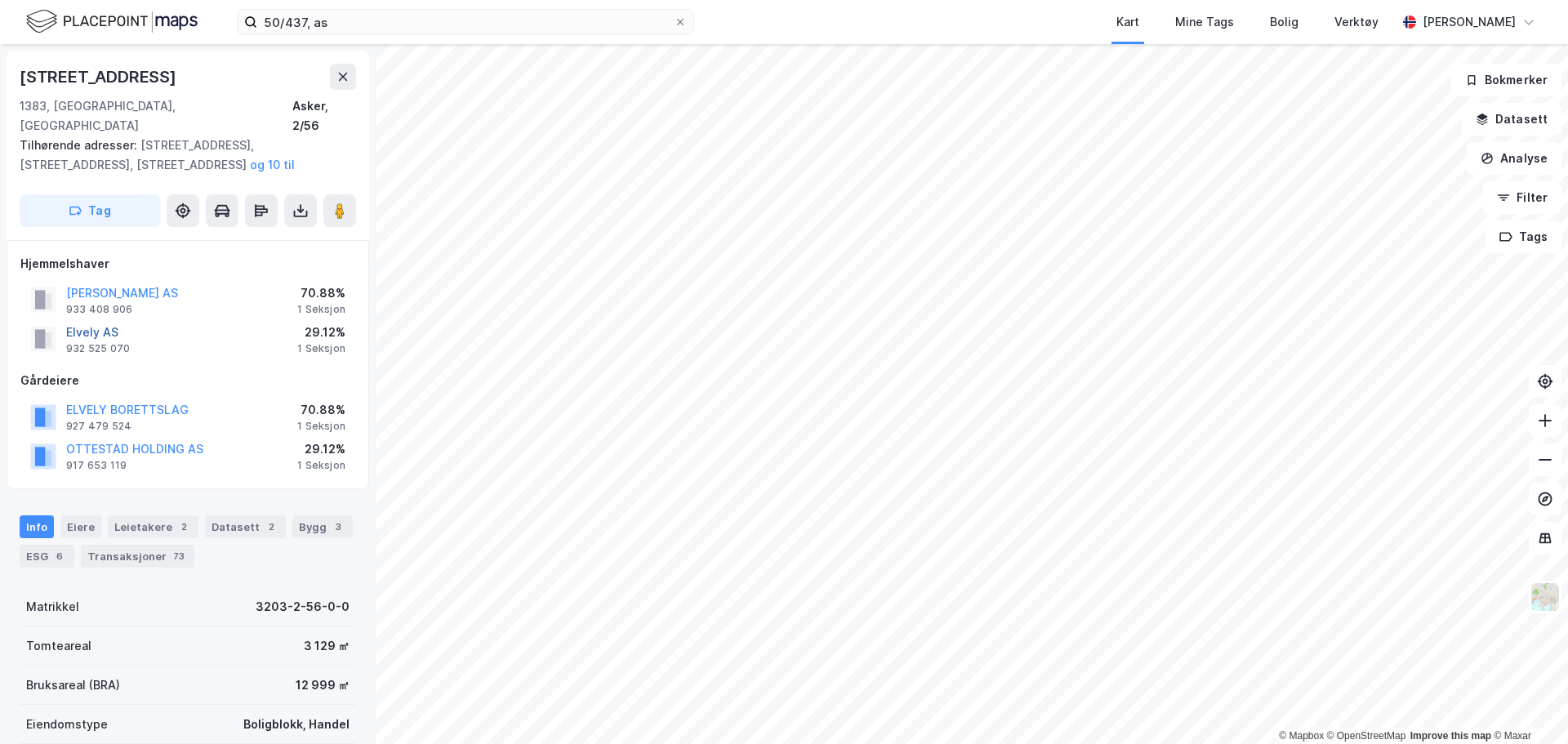
click at [0, 0] on button "Elvely AS" at bounding box center [0, 0] width 0 height 0
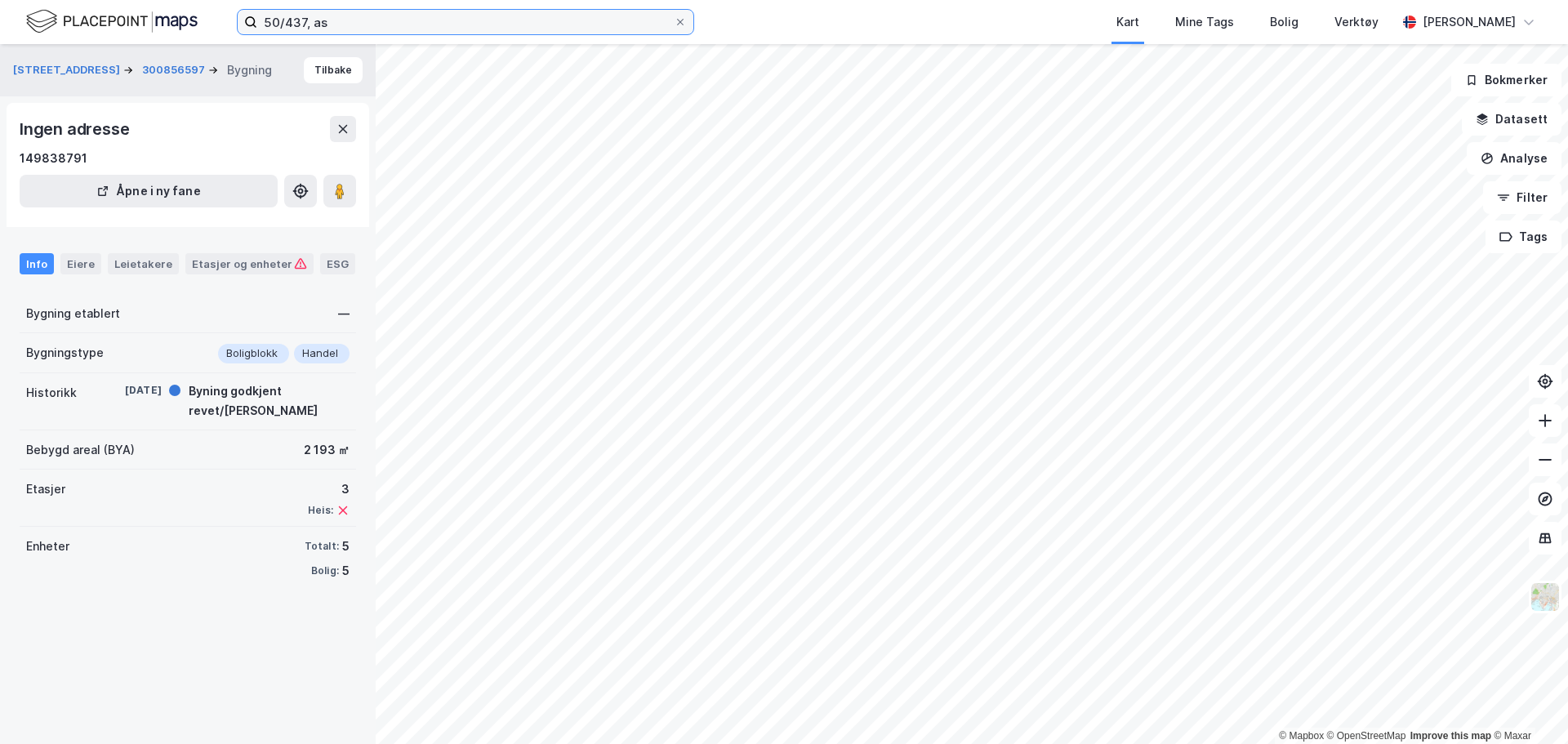
click at [342, 27] on input "50/437, as" at bounding box center [466, 22] width 417 height 25
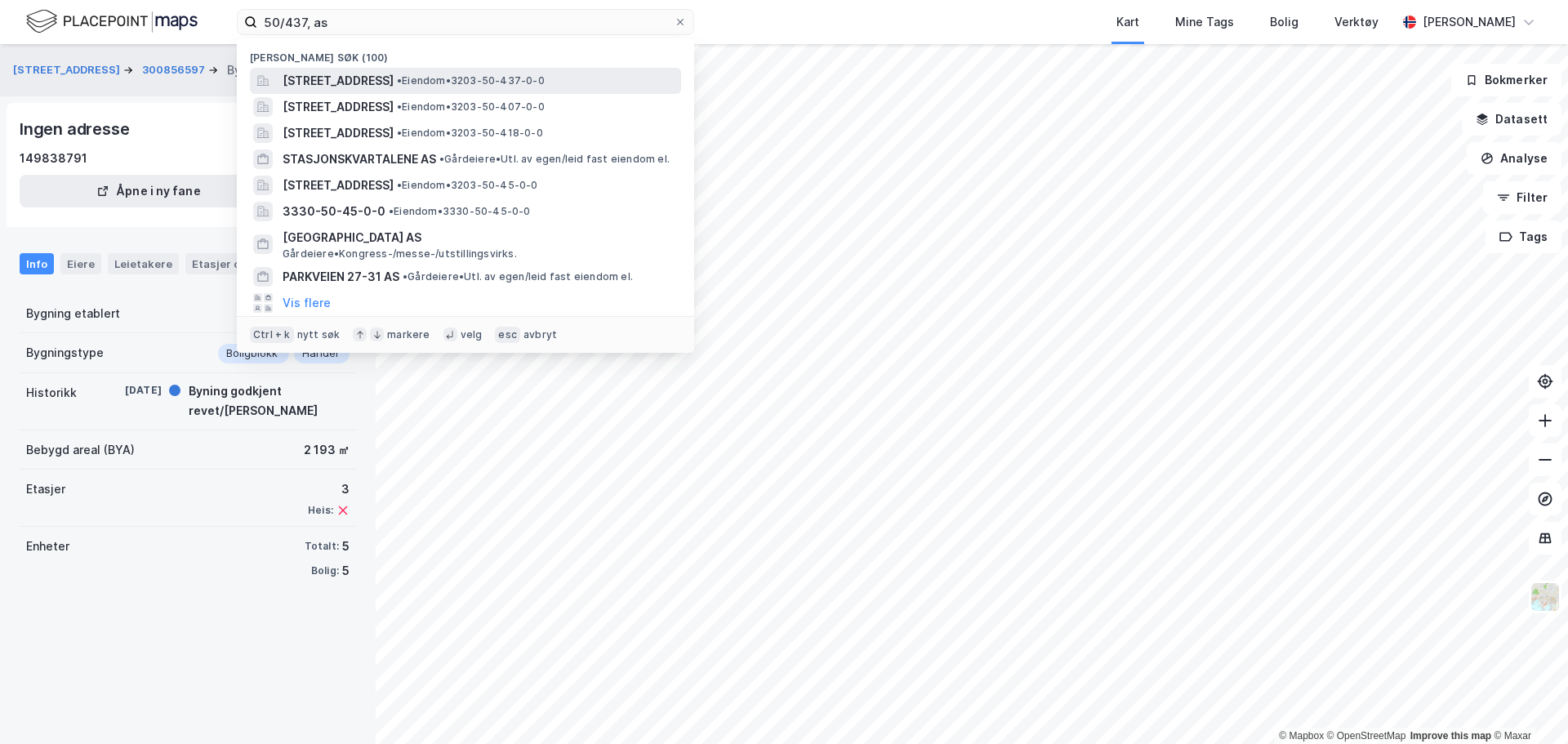
click at [366, 81] on span "[STREET_ADDRESS]" at bounding box center [338, 81] width 111 height 19
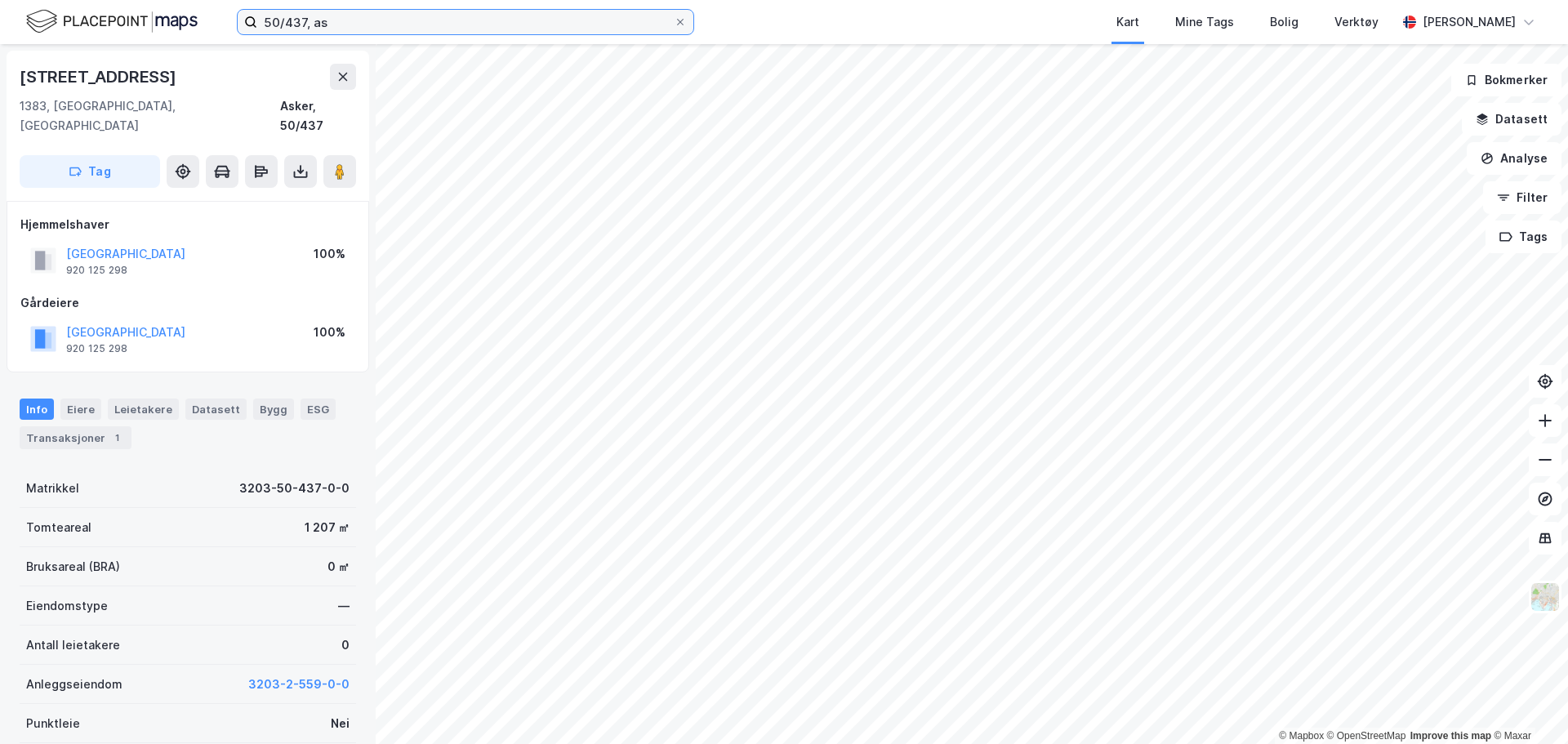
click at [286, 24] on input "50/437, as" at bounding box center [466, 22] width 417 height 25
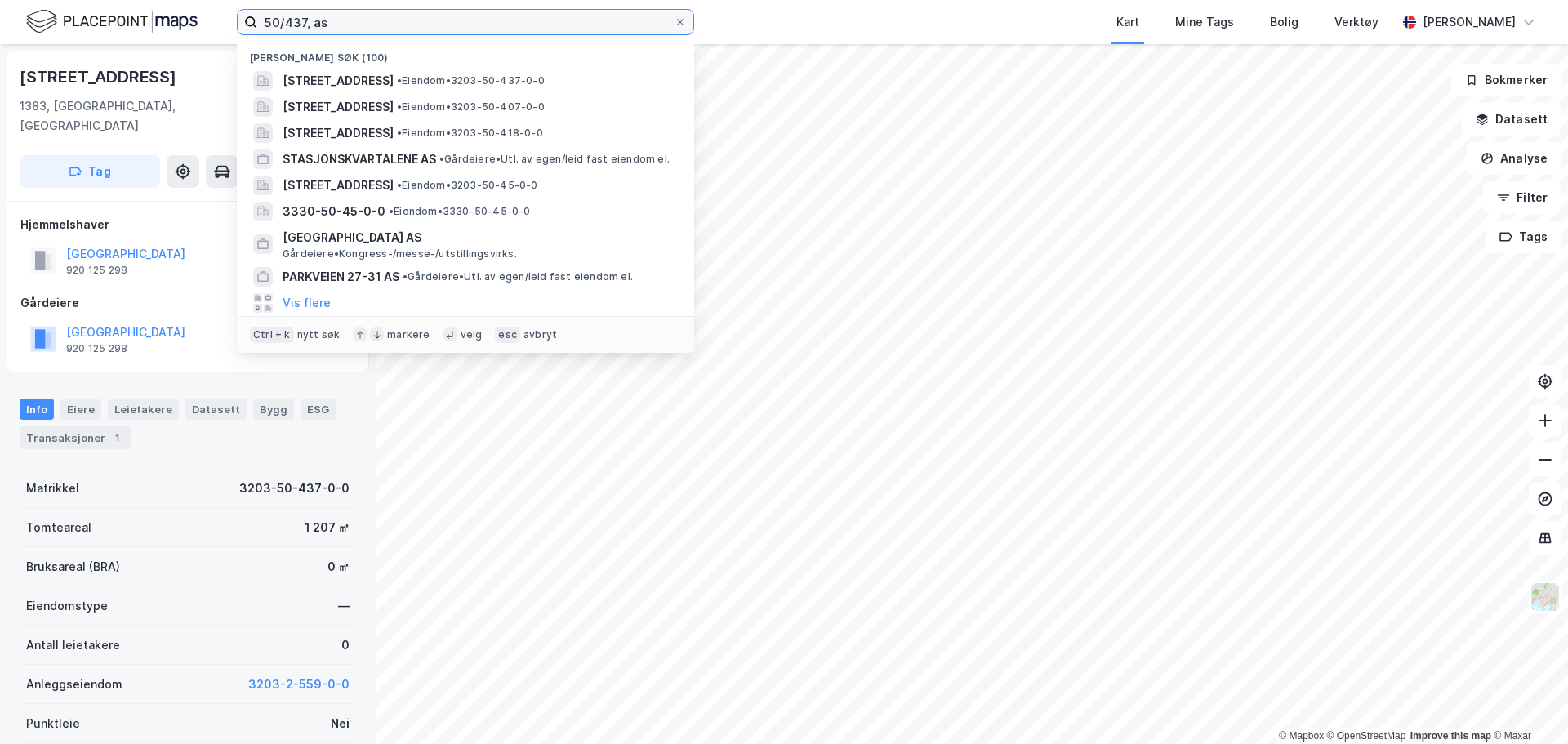
click at [286, 24] on input "50/437, as" at bounding box center [466, 22] width 417 height 25
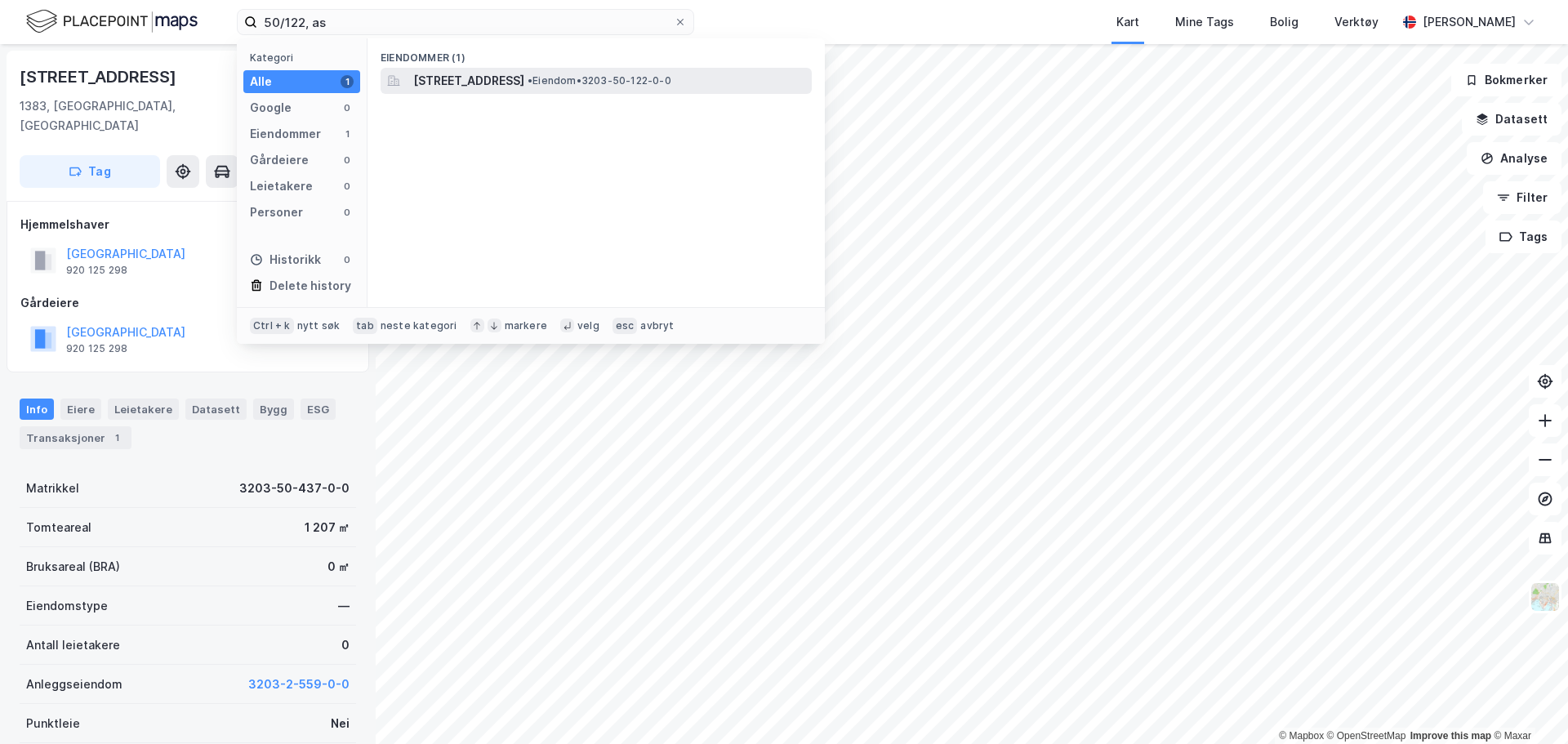
click at [446, 76] on span "[STREET_ADDRESS]" at bounding box center [468, 81] width 111 height 19
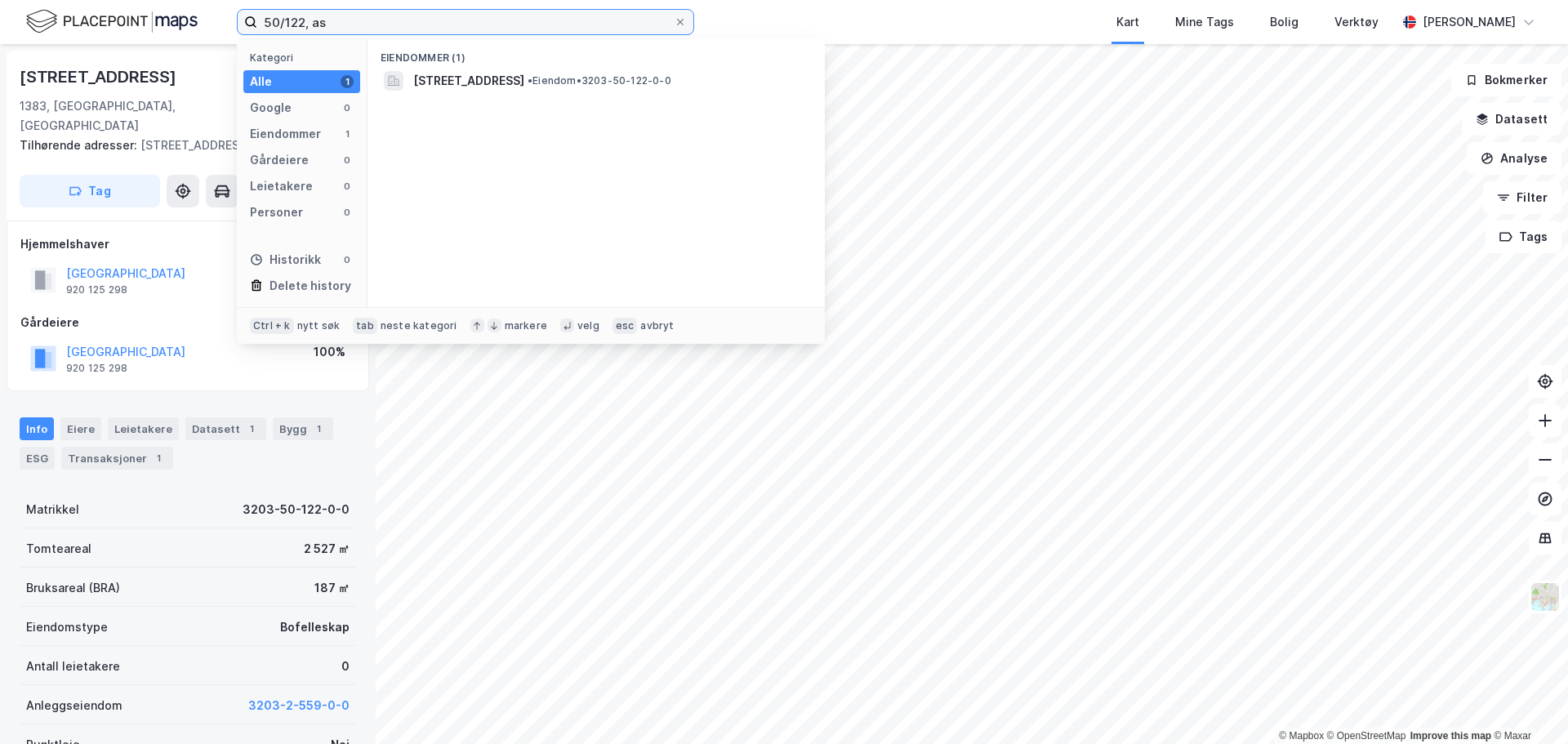
drag, startPoint x: 409, startPoint y: 29, endPoint x: 260, endPoint y: 22, distance: 149.2
click at [260, 22] on input "50/122, as" at bounding box center [466, 22] width 417 height 25
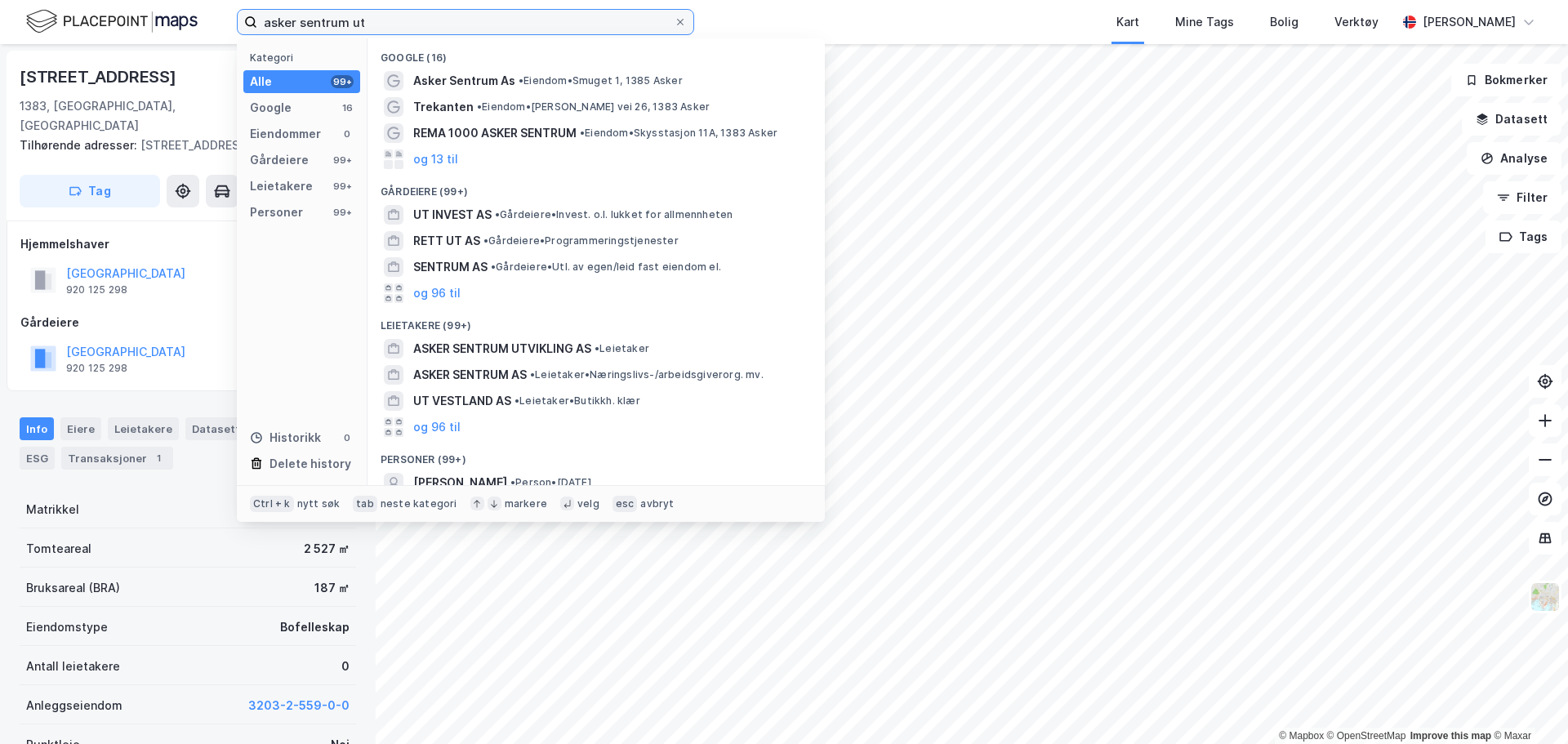
drag, startPoint x: 385, startPoint y: 24, endPoint x: 69, endPoint y: 11, distance: 316.3
click at [57, 13] on div "asker sentrum ut Kategori Alle 99+ Google 16 Eiendommer 0 Gårdeiere 99+ Leietak…" at bounding box center [784, 22] width 1568 height 44
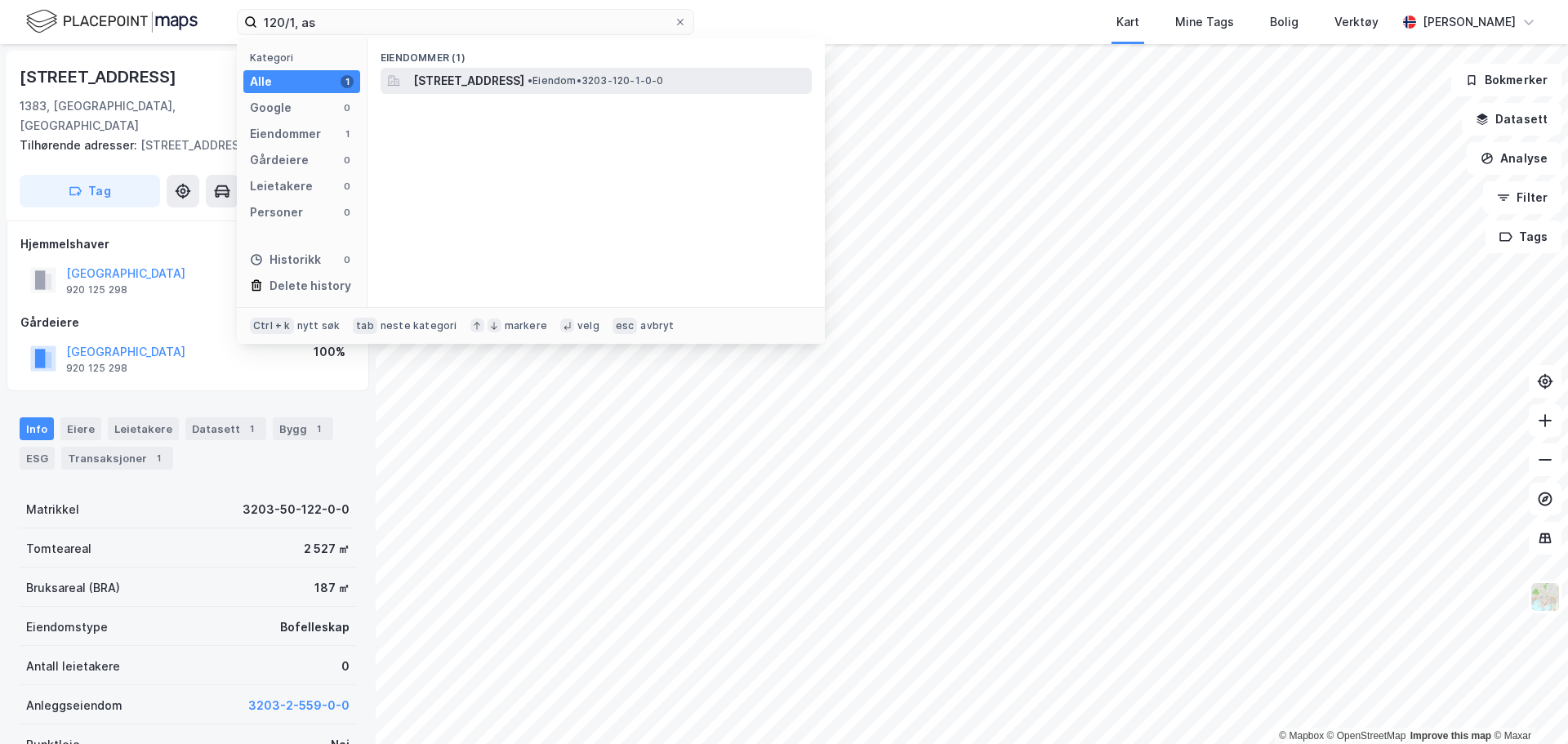
click at [409, 81] on div "[STREET_ADDRESS] • Eiendom • 3203-120-1-0-0" at bounding box center [596, 81] width 431 height 26
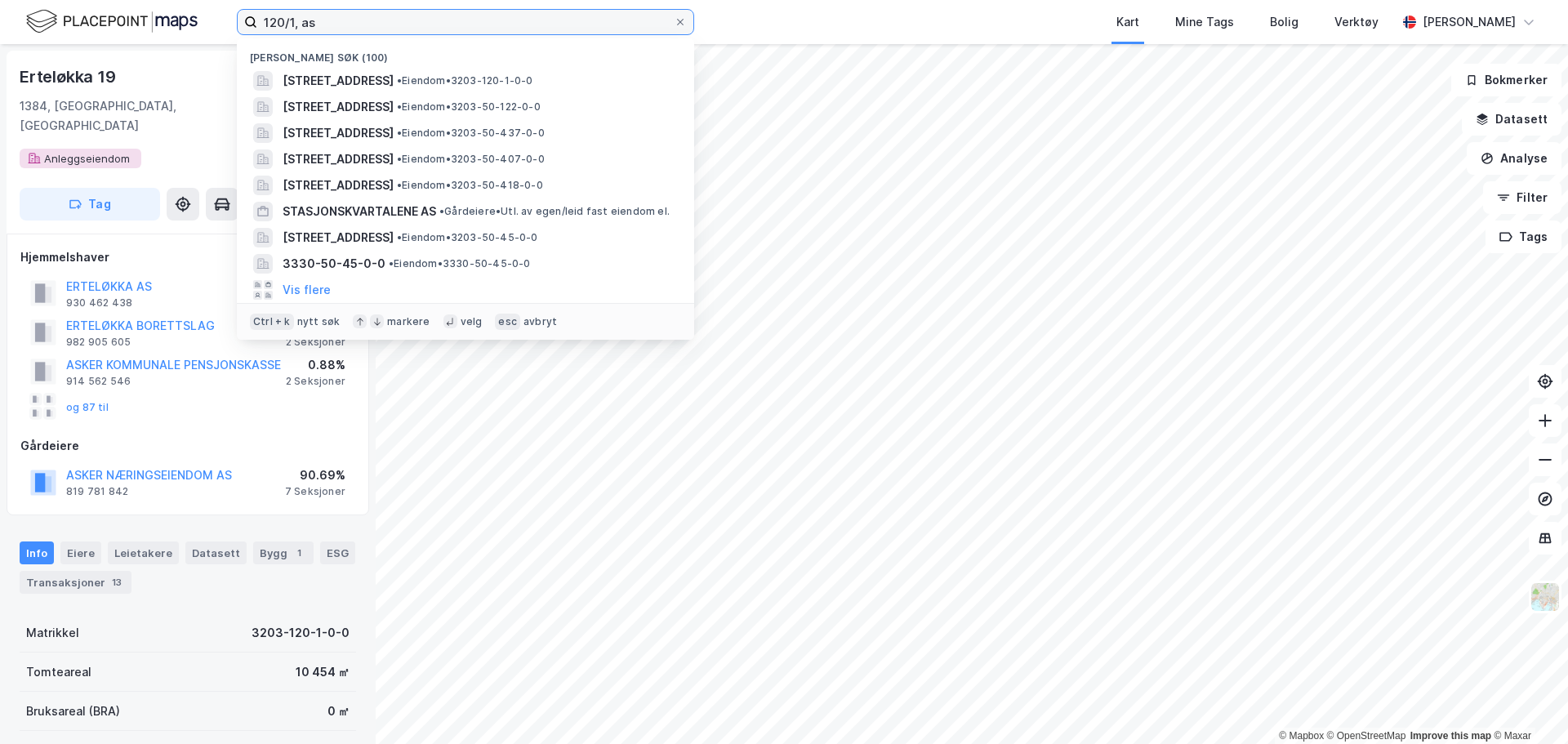
drag, startPoint x: 415, startPoint y: 17, endPoint x: 151, endPoint y: 18, distance: 264.0
click at [151, 18] on div "120/1, as Nylige søk (100) [STREET_ADDRESS] • Eiendom • 3203-120-1-0-0 [STREET_…" at bounding box center [784, 22] width 1568 height 44
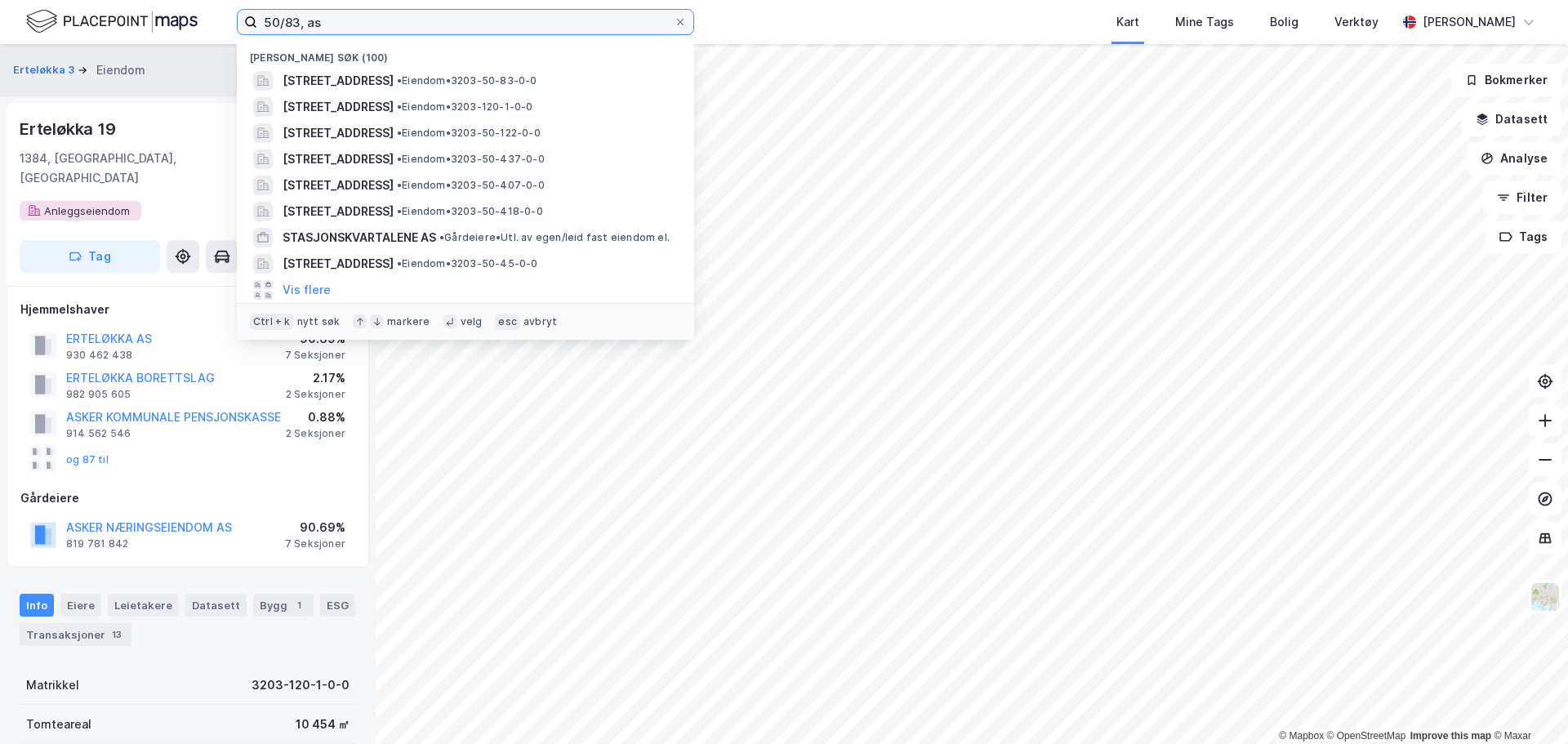
click at [295, 26] on input "50/83, as" at bounding box center [466, 22] width 417 height 25
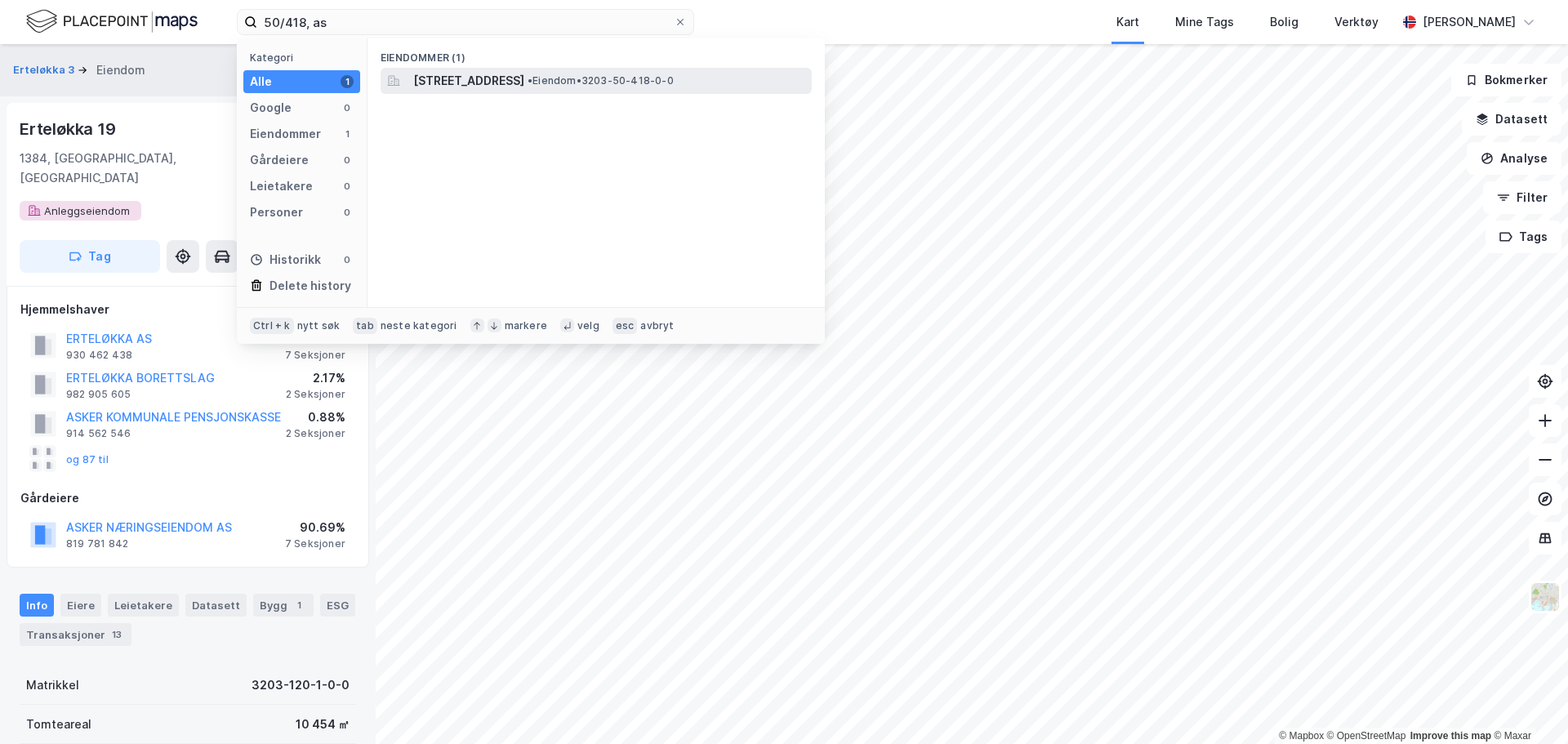
click at [444, 86] on span "[STREET_ADDRESS]" at bounding box center [468, 81] width 111 height 19
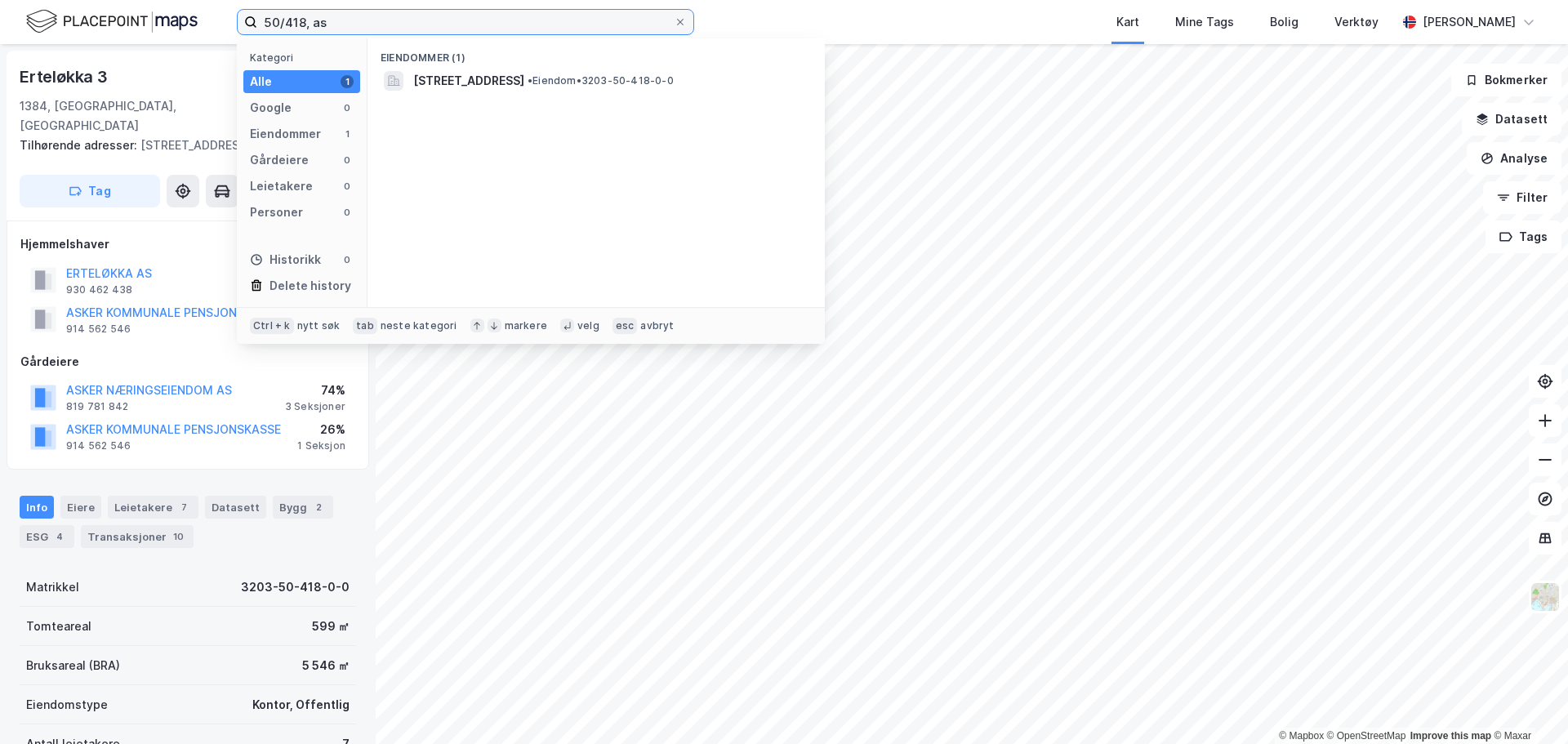
click at [302, 23] on input "50/418, as" at bounding box center [466, 22] width 417 height 25
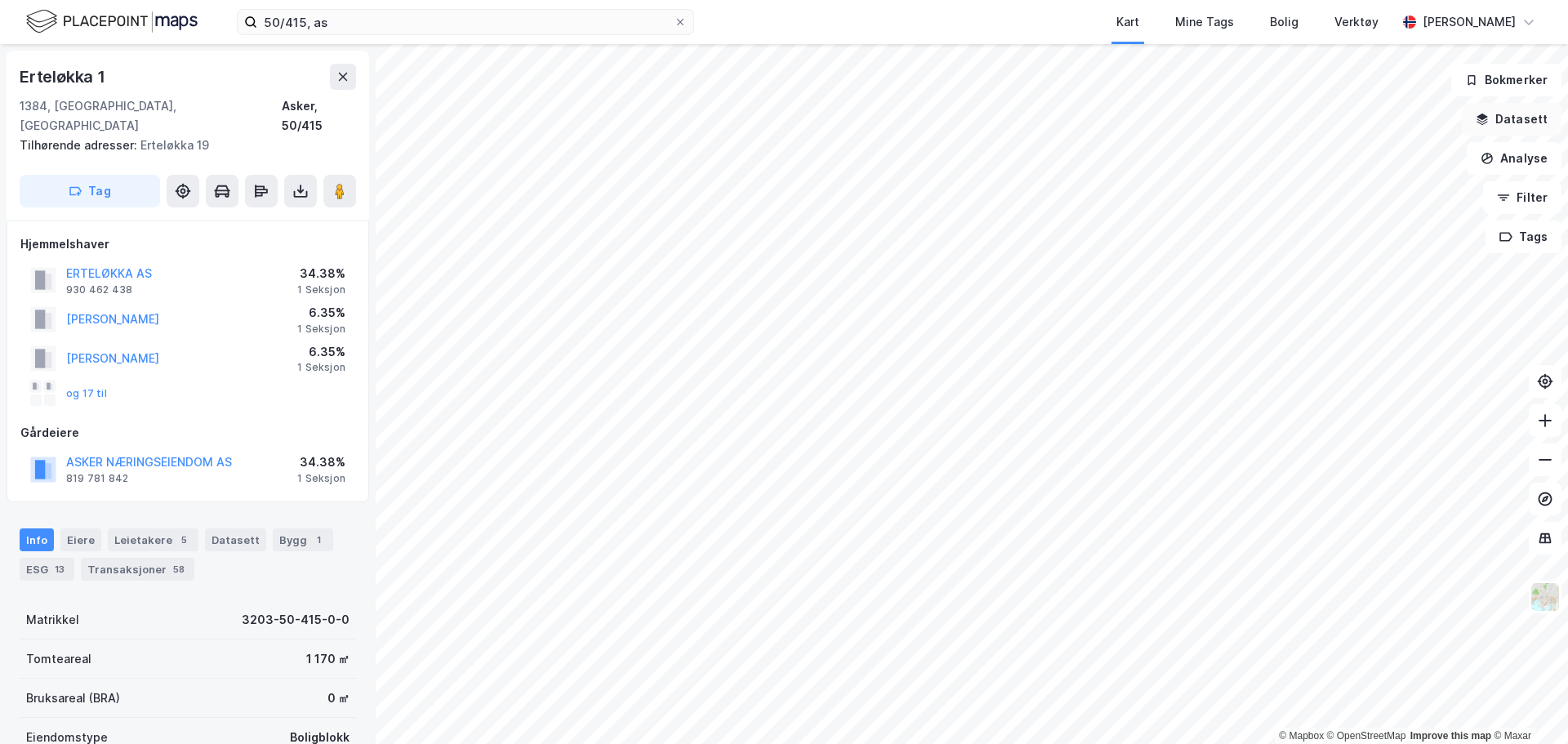
click at [1499, 118] on button "Datasett" at bounding box center [1512, 119] width 100 height 32
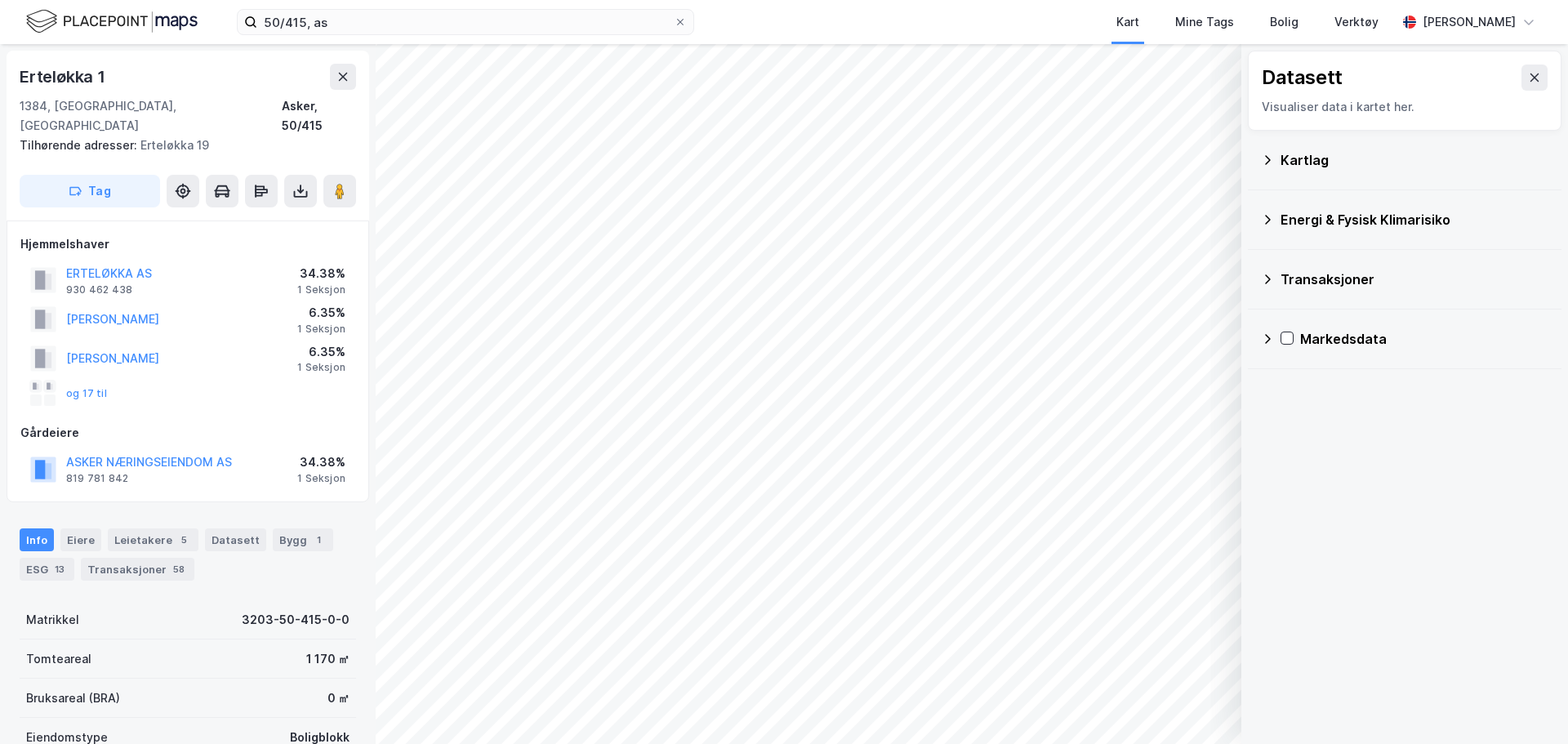
click at [1269, 164] on icon at bounding box center [1267, 159] width 13 height 13
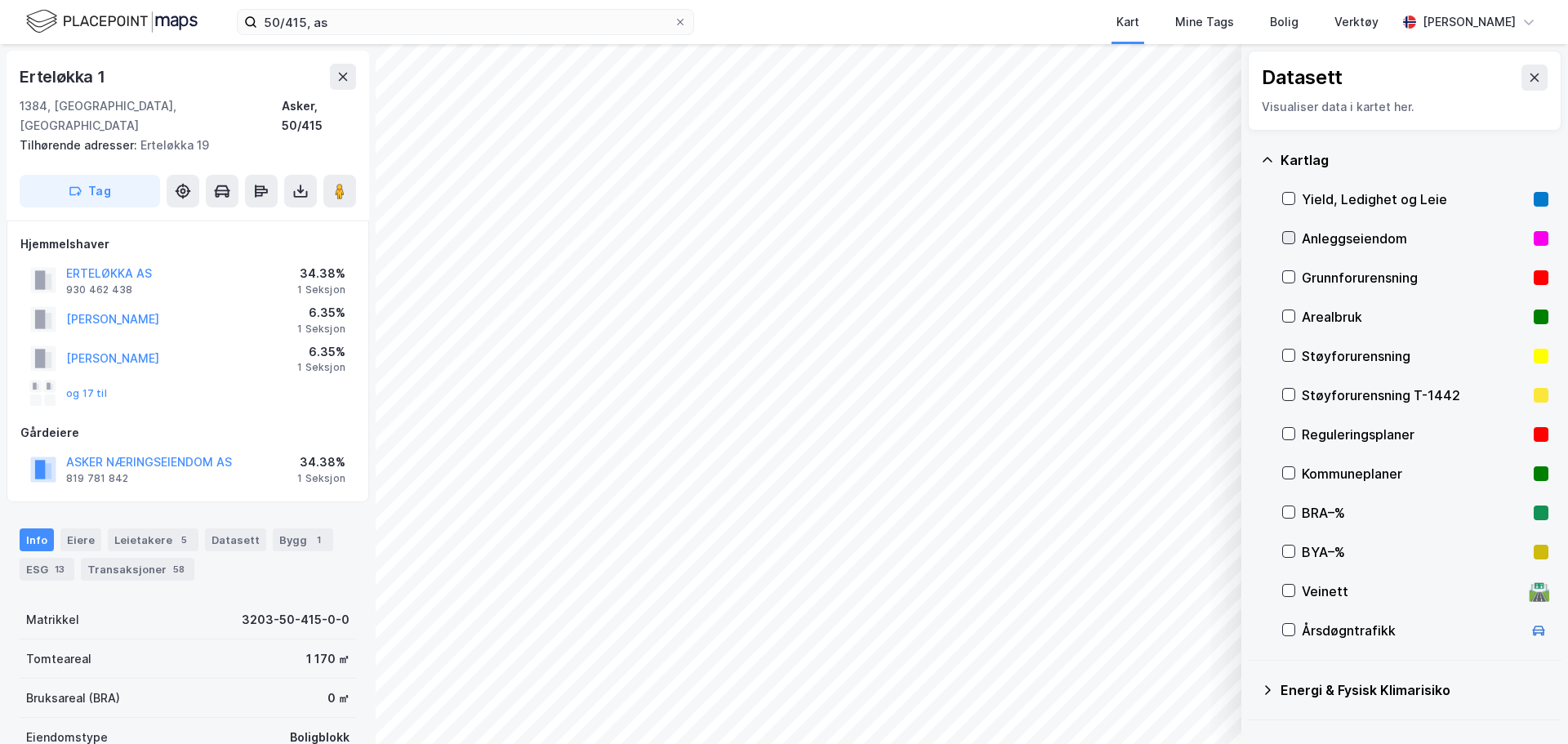
click at [1289, 236] on icon at bounding box center [1288, 237] width 11 height 11
click at [1522, 80] on button at bounding box center [1535, 78] width 26 height 26
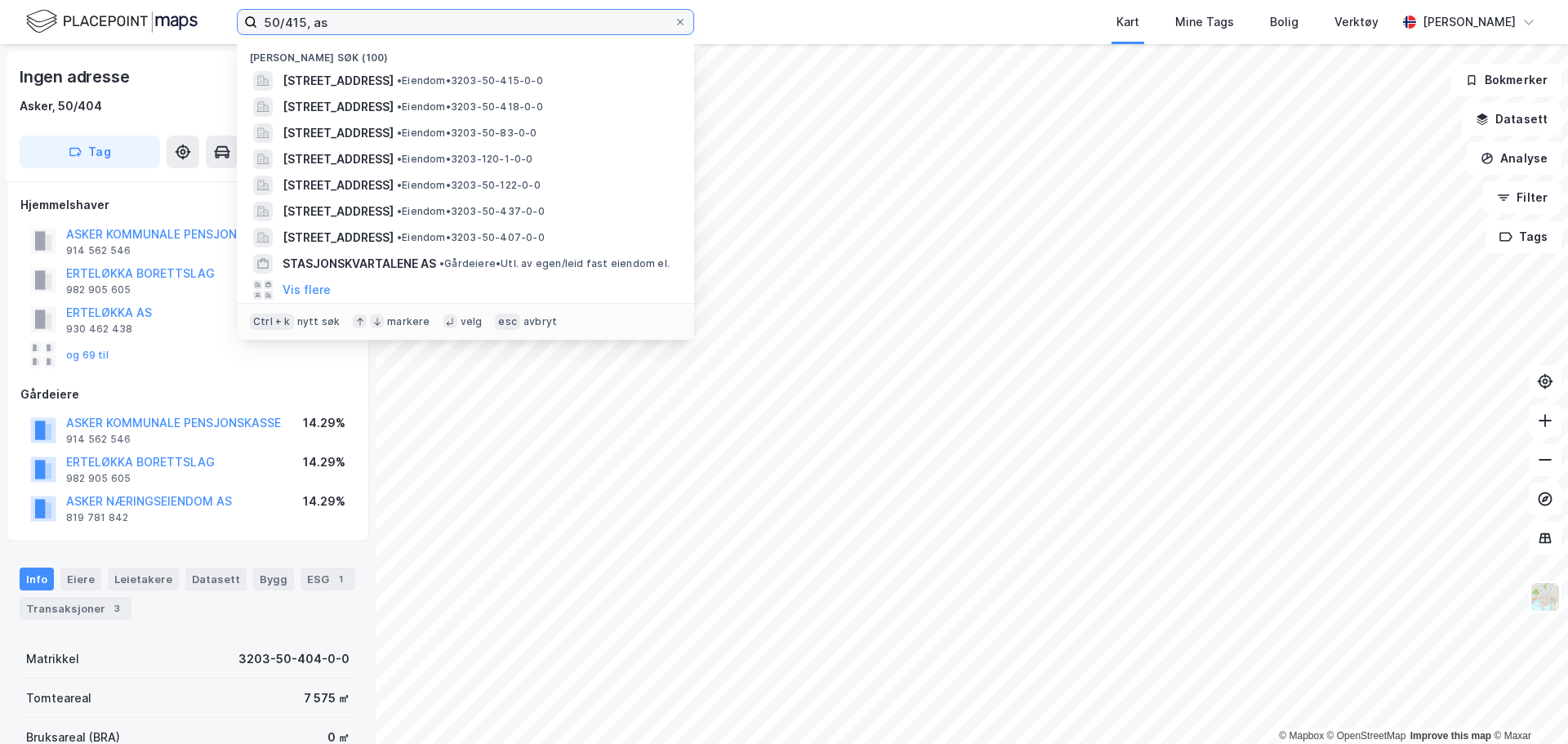
click at [298, 19] on input "50/415, as" at bounding box center [466, 22] width 417 height 25
click at [344, 20] on input "50/415, as" at bounding box center [466, 22] width 417 height 25
click at [345, 21] on input "50/415, as" at bounding box center [466, 22] width 417 height 25
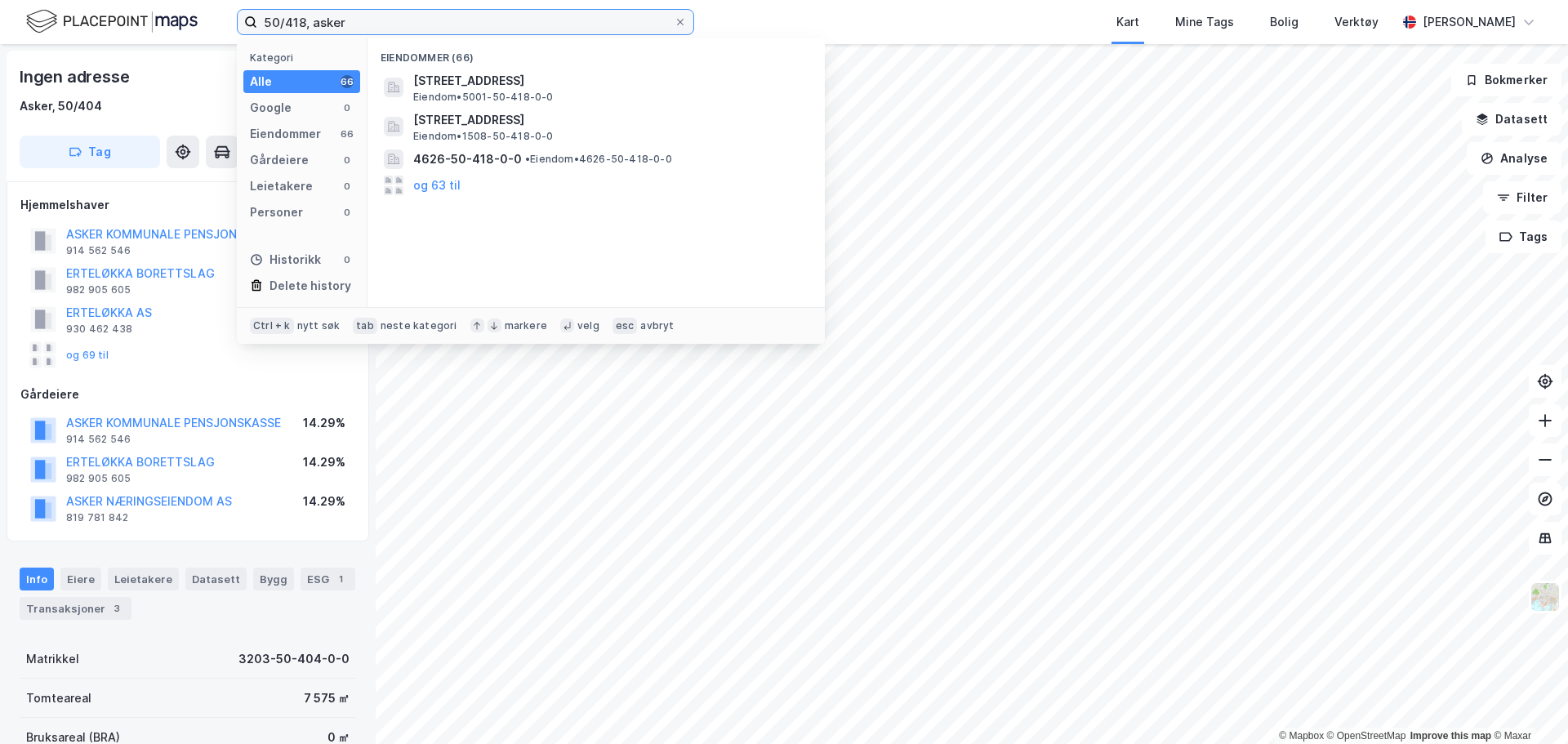
type input "50/418, asker"
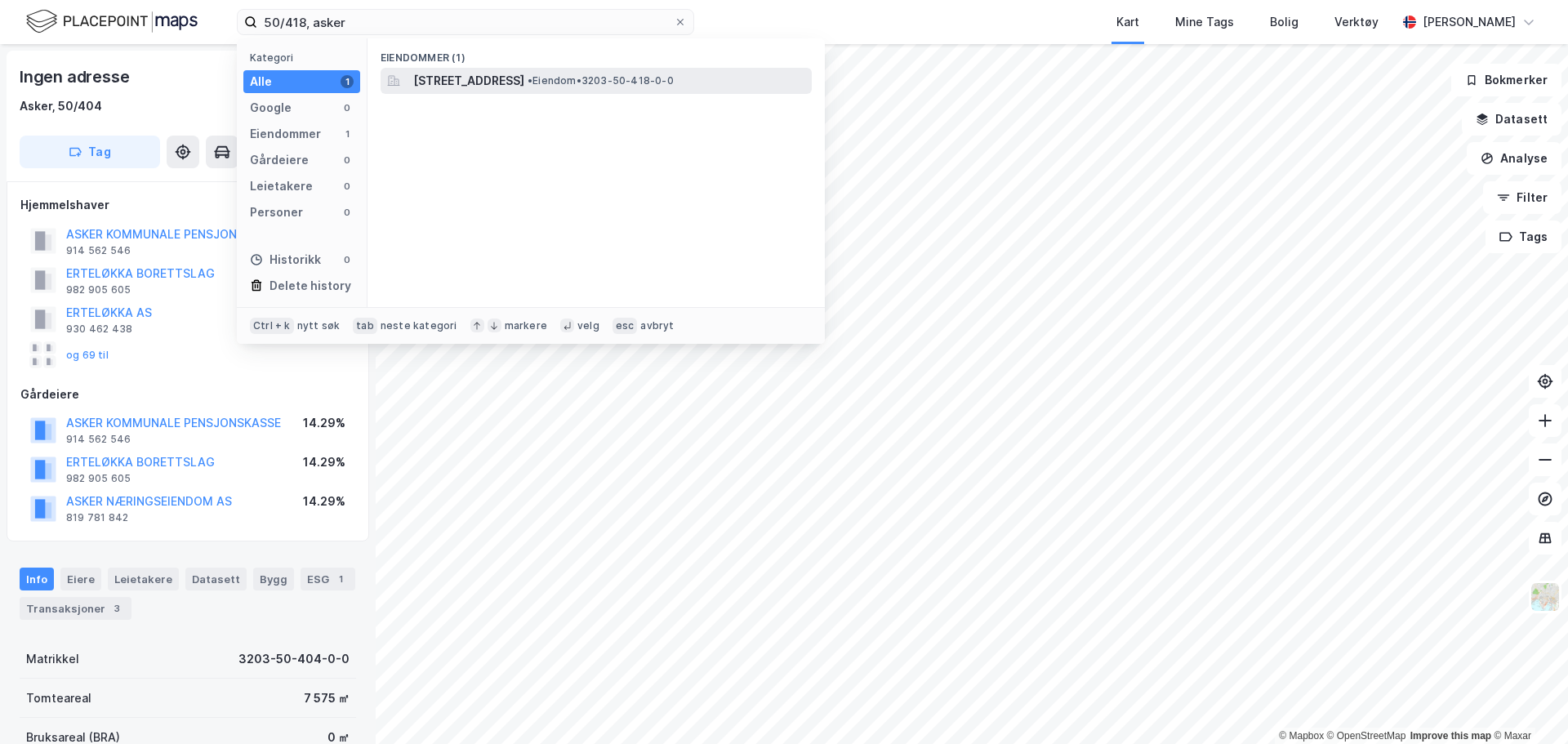
click at [524, 79] on span "[STREET_ADDRESS]" at bounding box center [468, 81] width 111 height 19
